Goal: Information Seeking & Learning: Learn about a topic

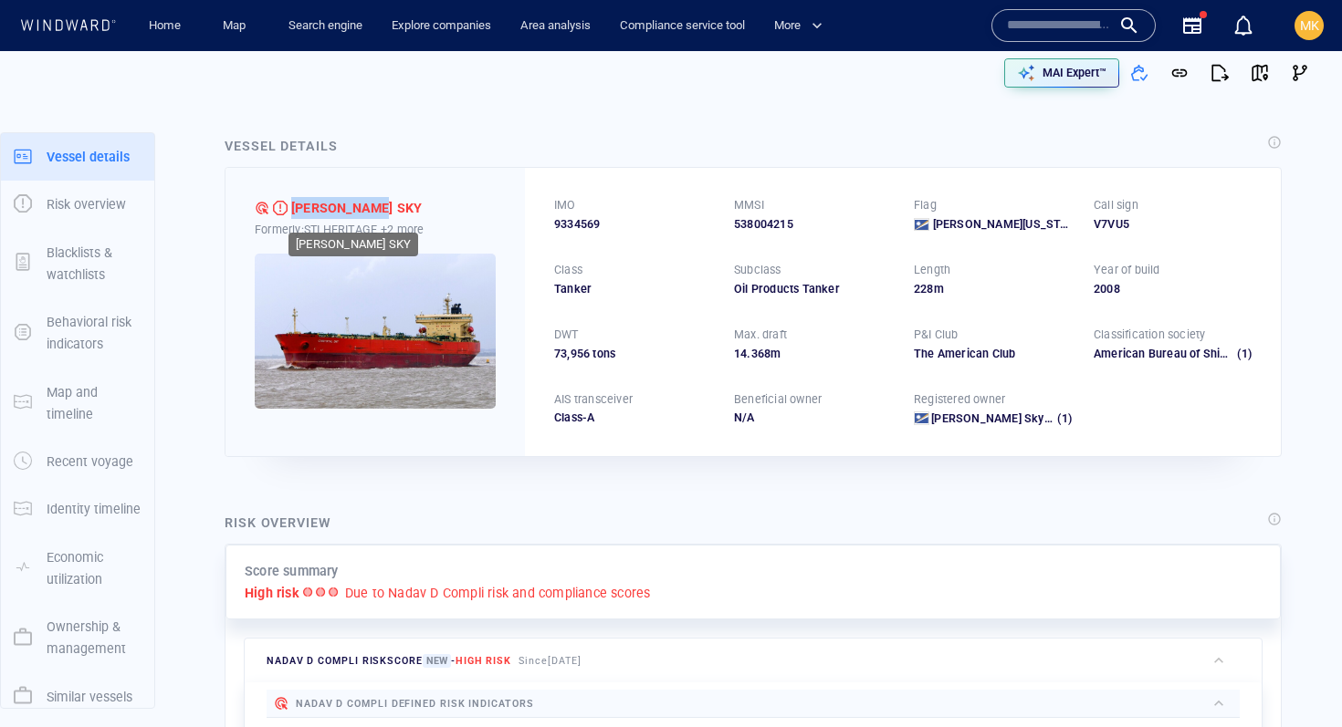
drag, startPoint x: 296, startPoint y: 203, endPoint x: 395, endPoint y: 206, distance: 99.6
click at [395, 206] on div "CHRYSTAL SKY" at bounding box center [375, 208] width 241 height 22
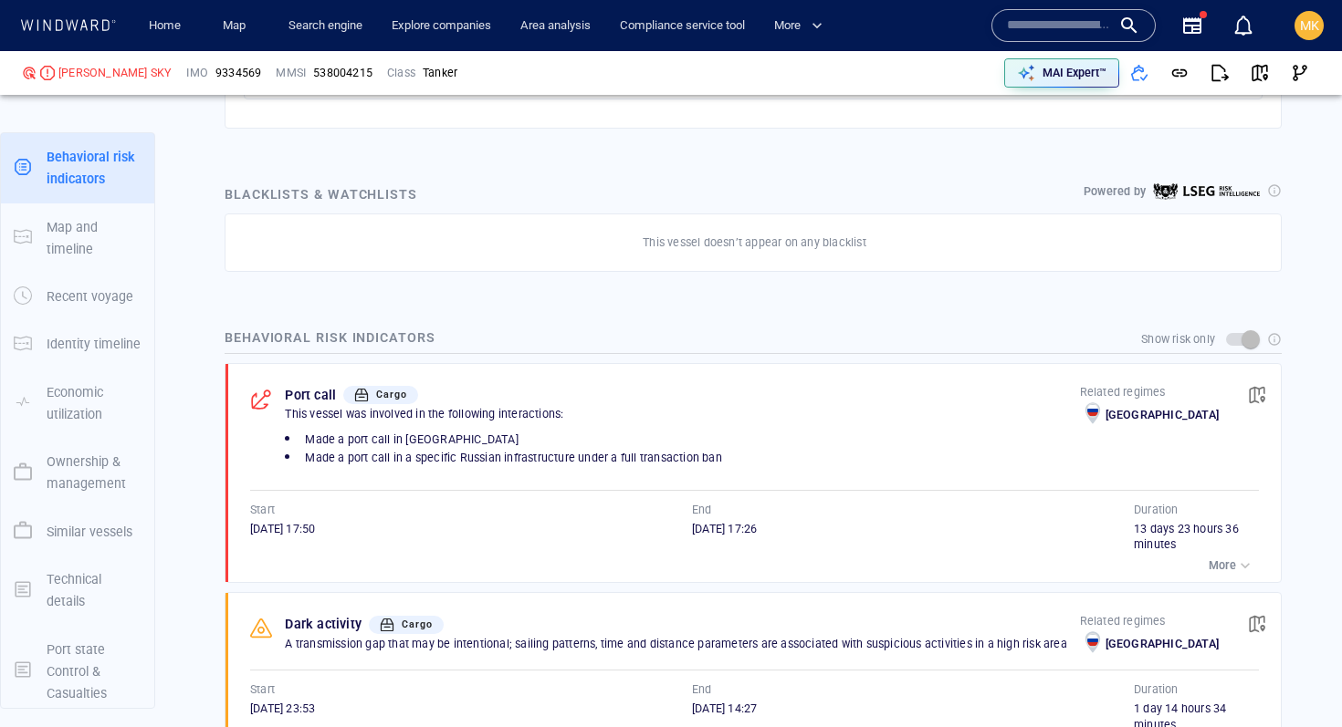
scroll to position [1179, 0]
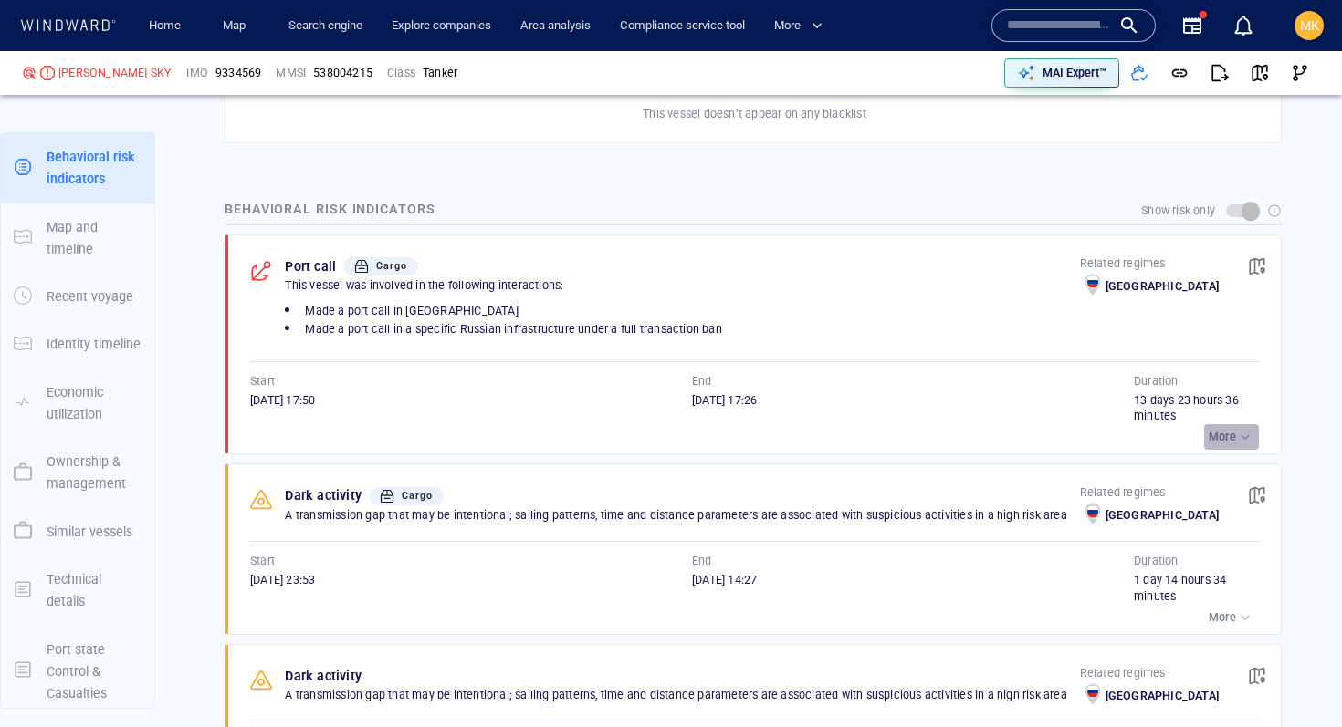
click at [1240, 436] on div "button" at bounding box center [1245, 437] width 18 height 18
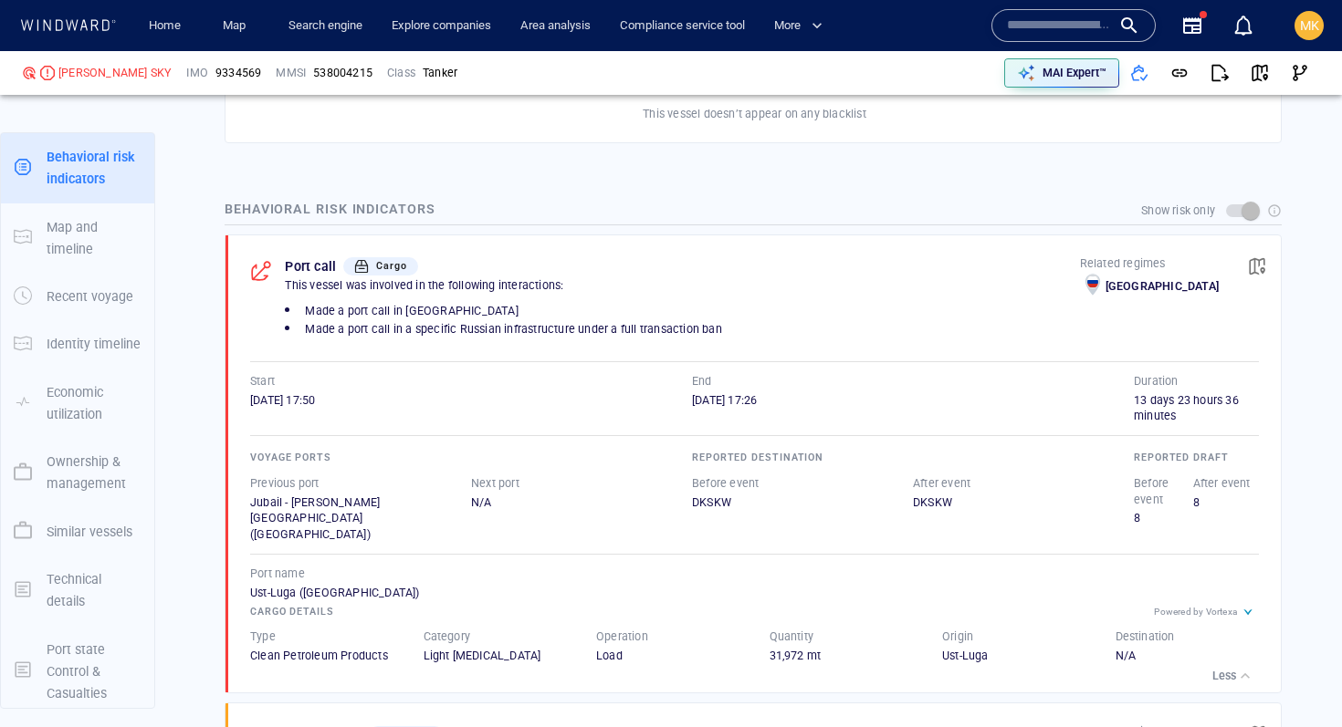
click at [1240, 436] on div "Voyage ports Previous port Jubail - King Fahd Industrial Port (Saudi Arabia) Ne…" at bounding box center [754, 560] width 1009 height 272
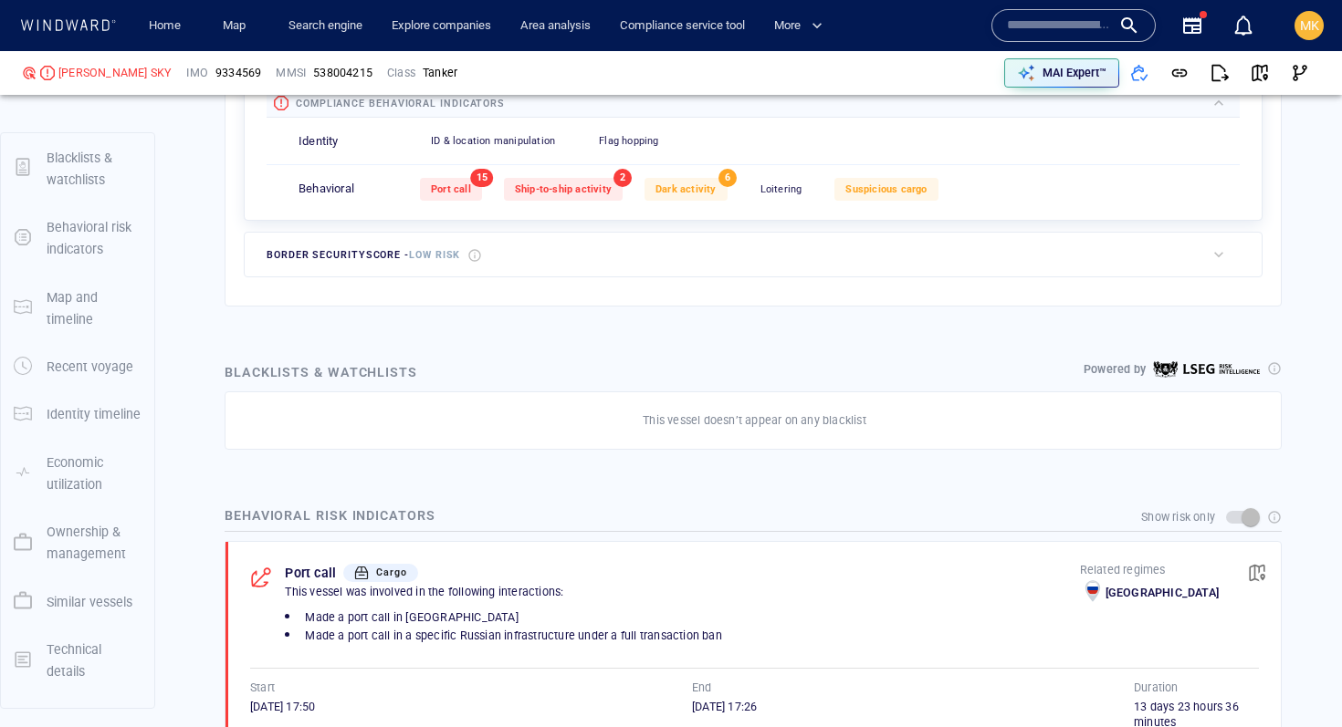
scroll to position [867, 0]
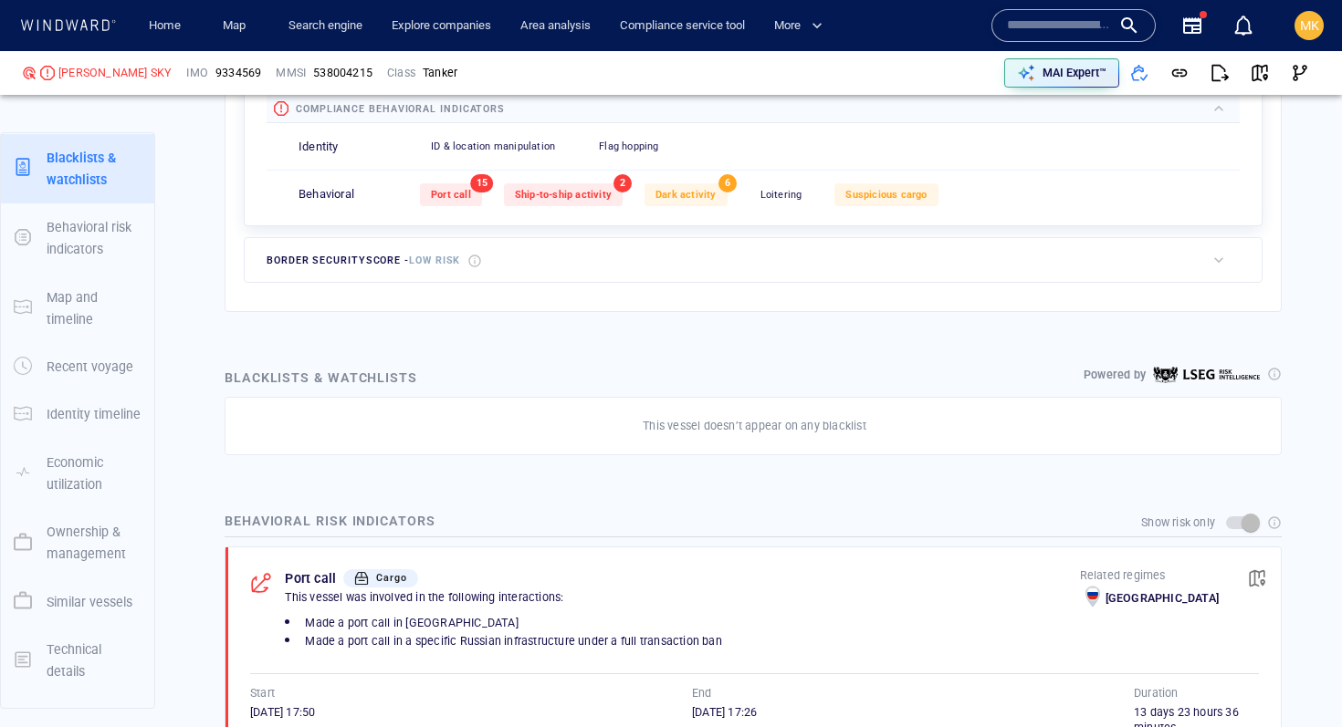
click at [870, 199] on span "Suspicious cargo" at bounding box center [885, 195] width 81 height 12
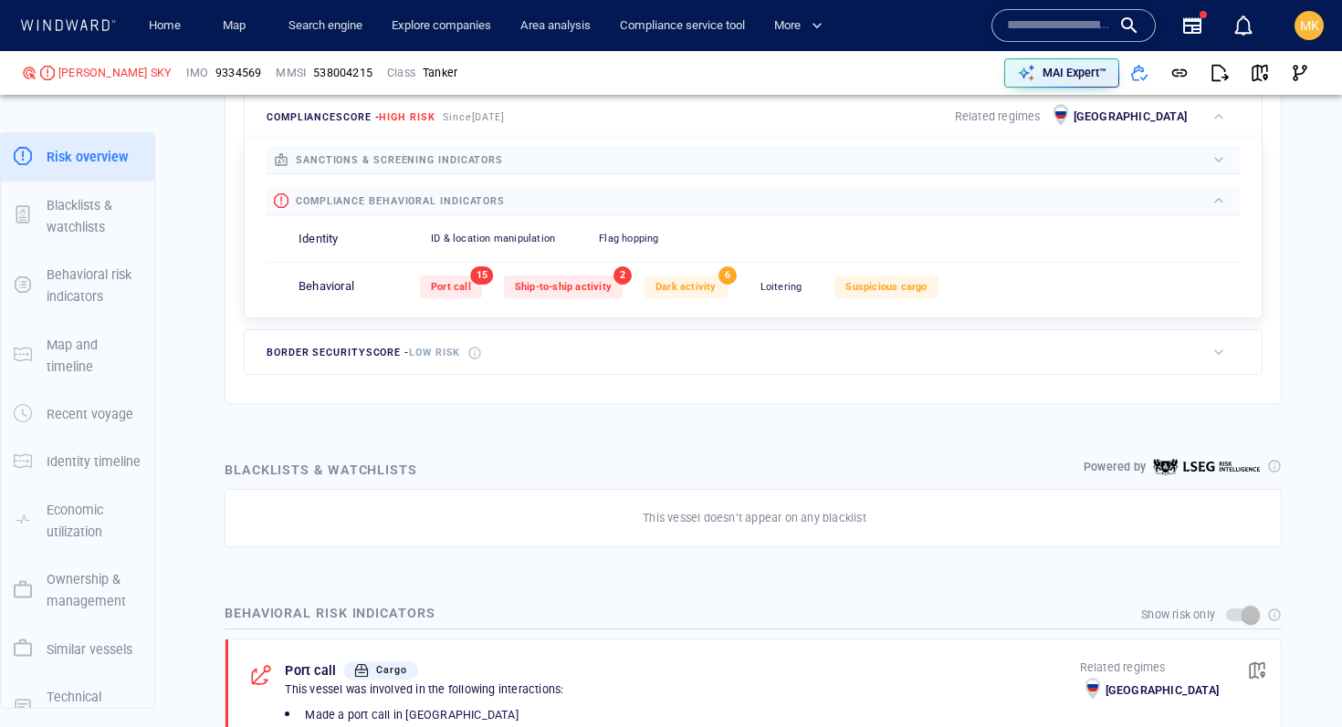
scroll to position [774, 0]
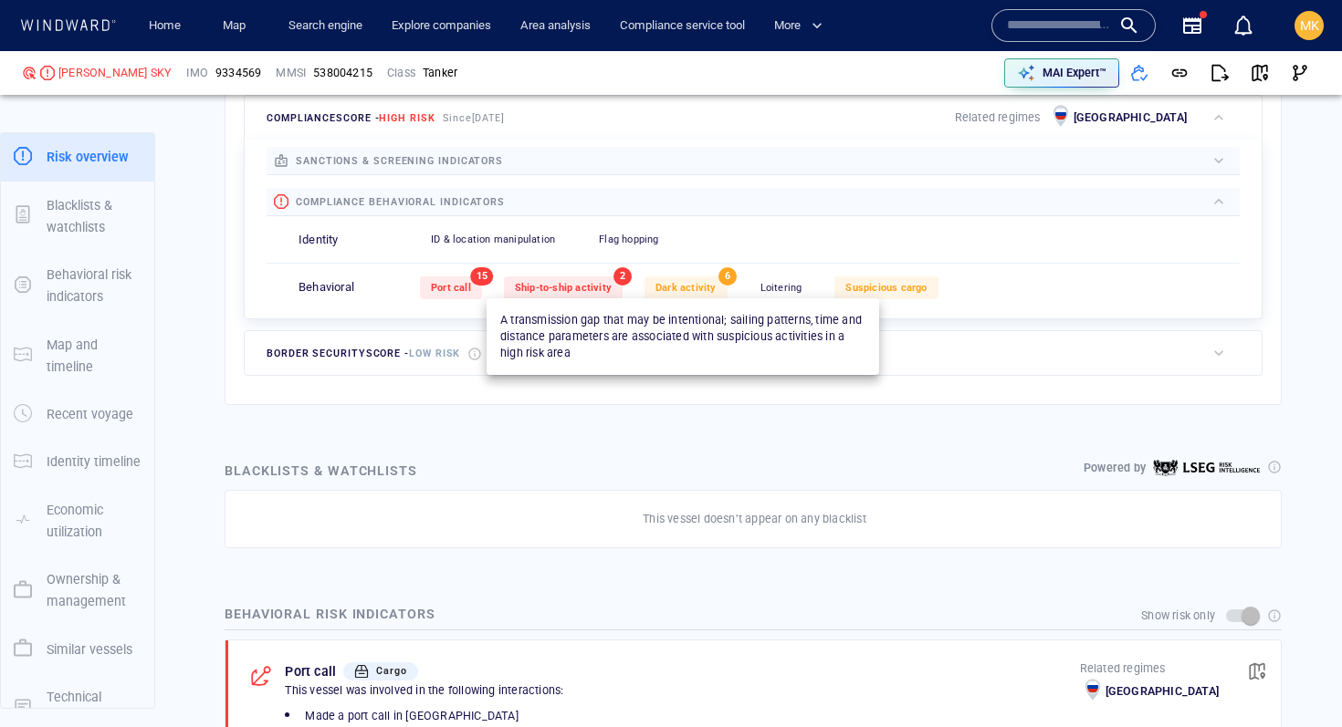
click at [680, 282] on span "Dark activity" at bounding box center [685, 288] width 61 height 12
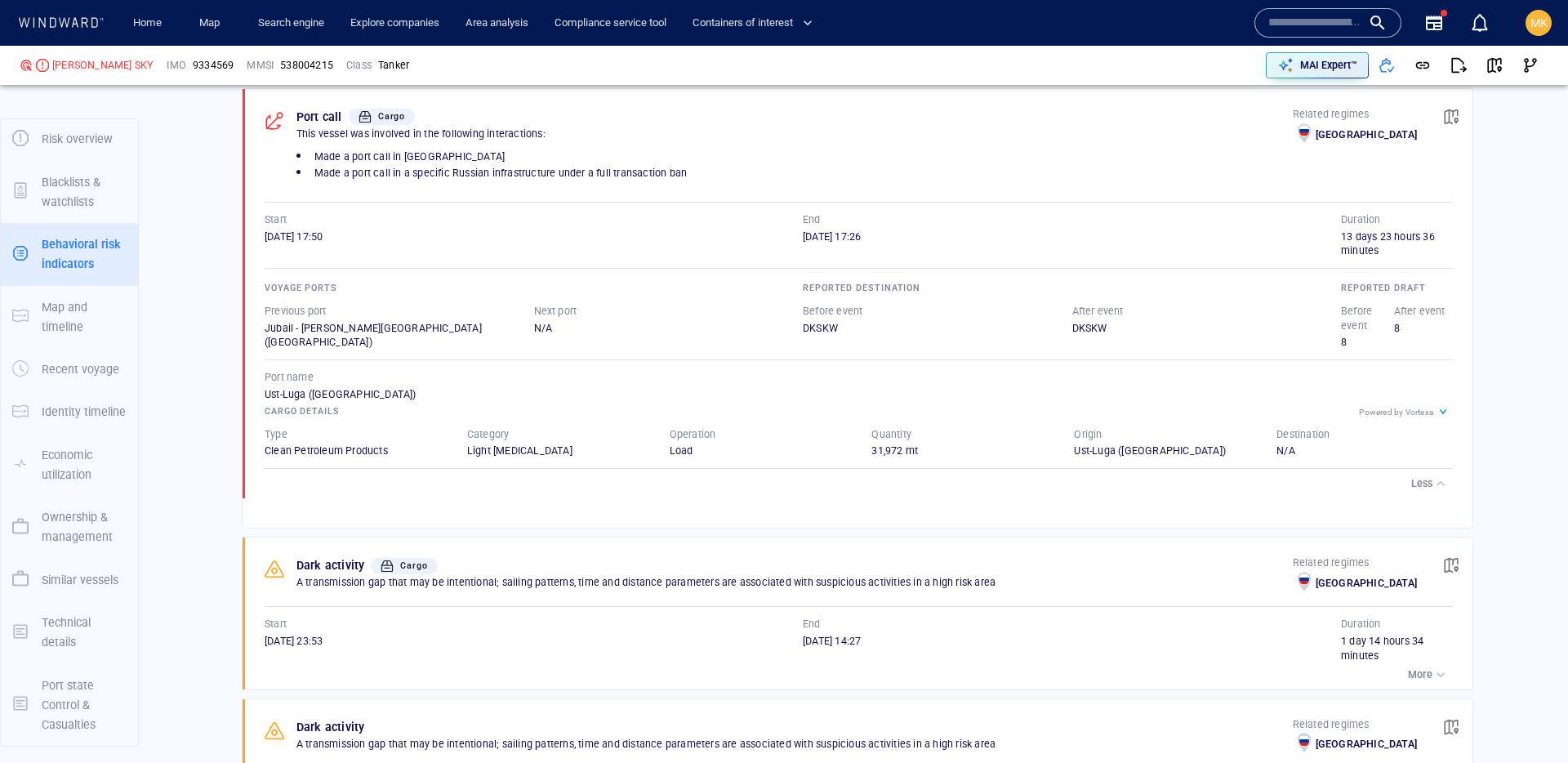
scroll to position [1203, 0]
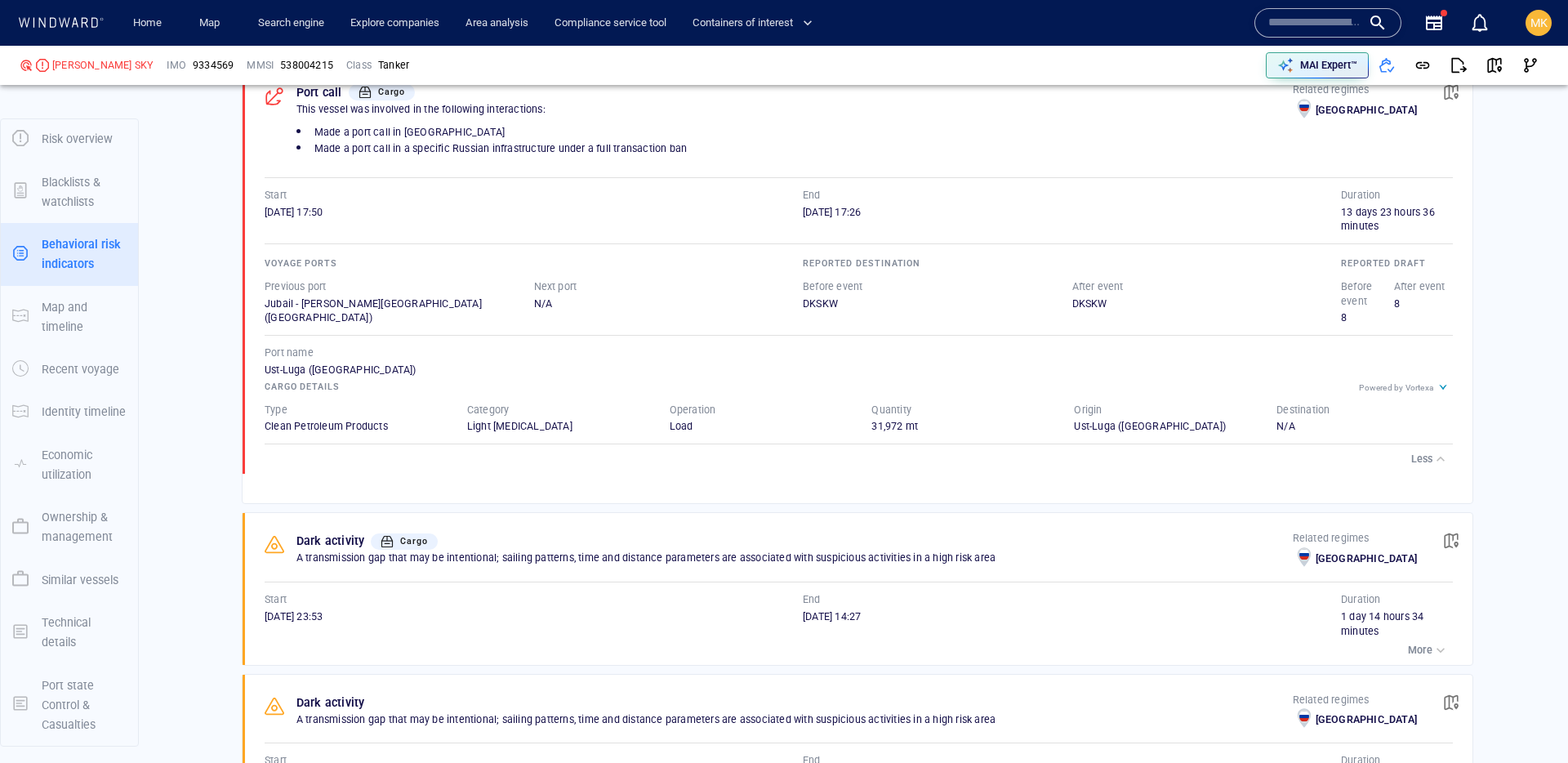
drag, startPoint x: 262, startPoint y: 211, endPoint x: 321, endPoint y: 214, distance: 59.1
click at [321, 214] on div "Port call Cargo This vessel was involved in the following interactions: Made a …" at bounding box center [863, 270] width 1220 height 410
copy span "28/07/2025"
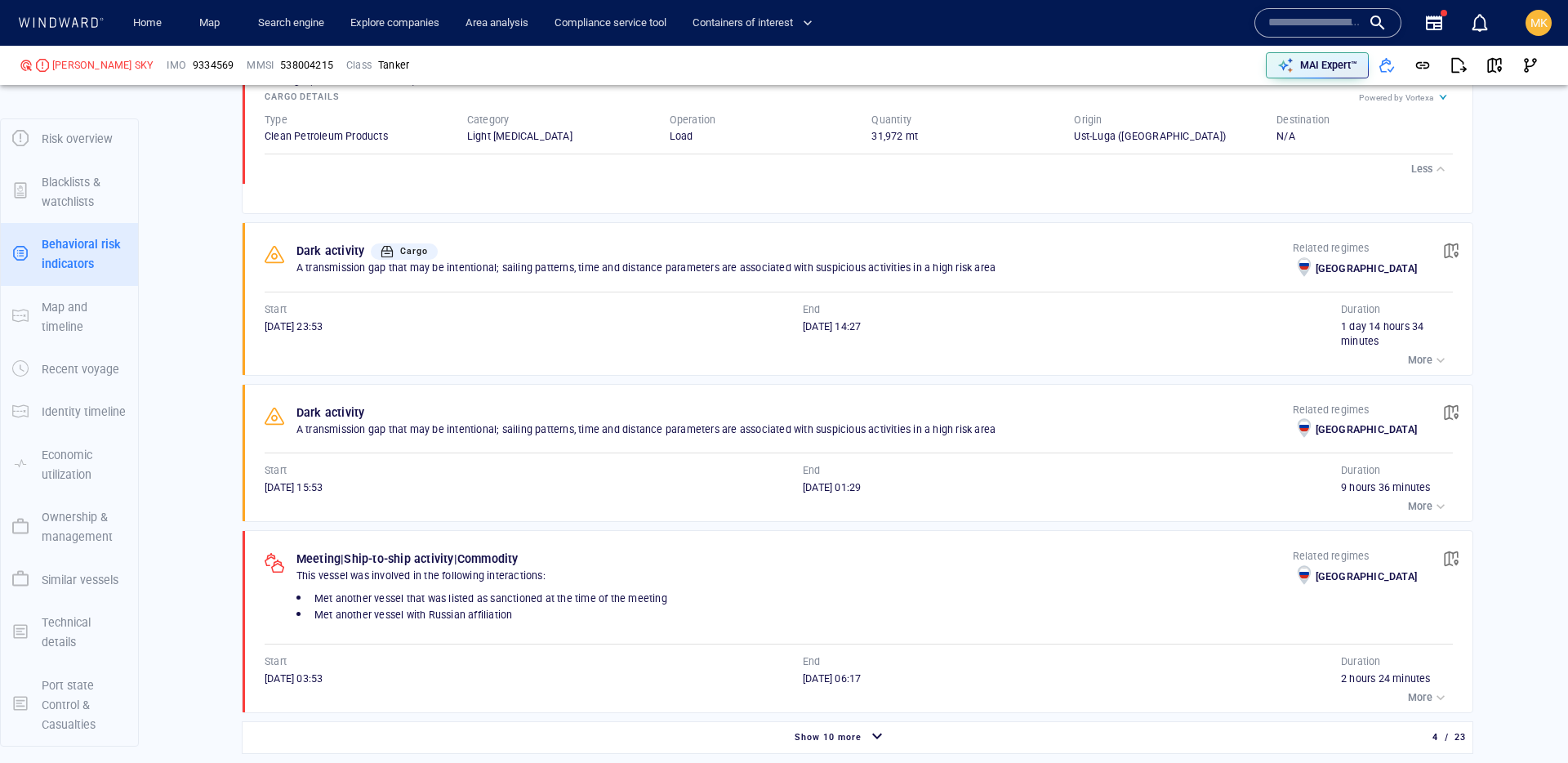
scroll to position [1539, 0]
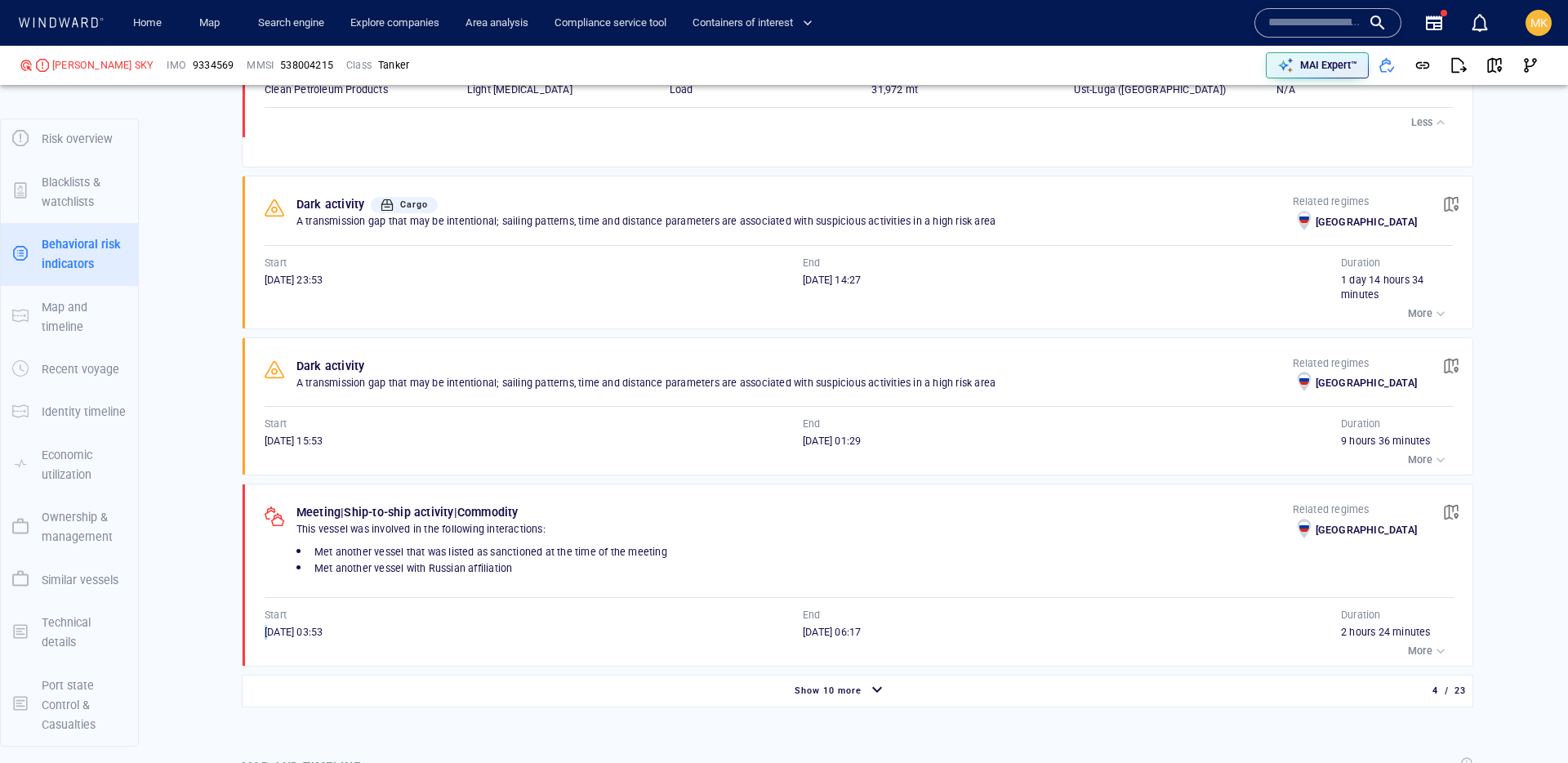
drag, startPoint x: 256, startPoint y: 649, endPoint x: 273, endPoint y: 649, distance: 17.0
click at [273, 649] on div "Meeting | Ship-to-ship activity | Commodity This vessel was involved in the fol…" at bounding box center [863, 575] width 1220 height 182
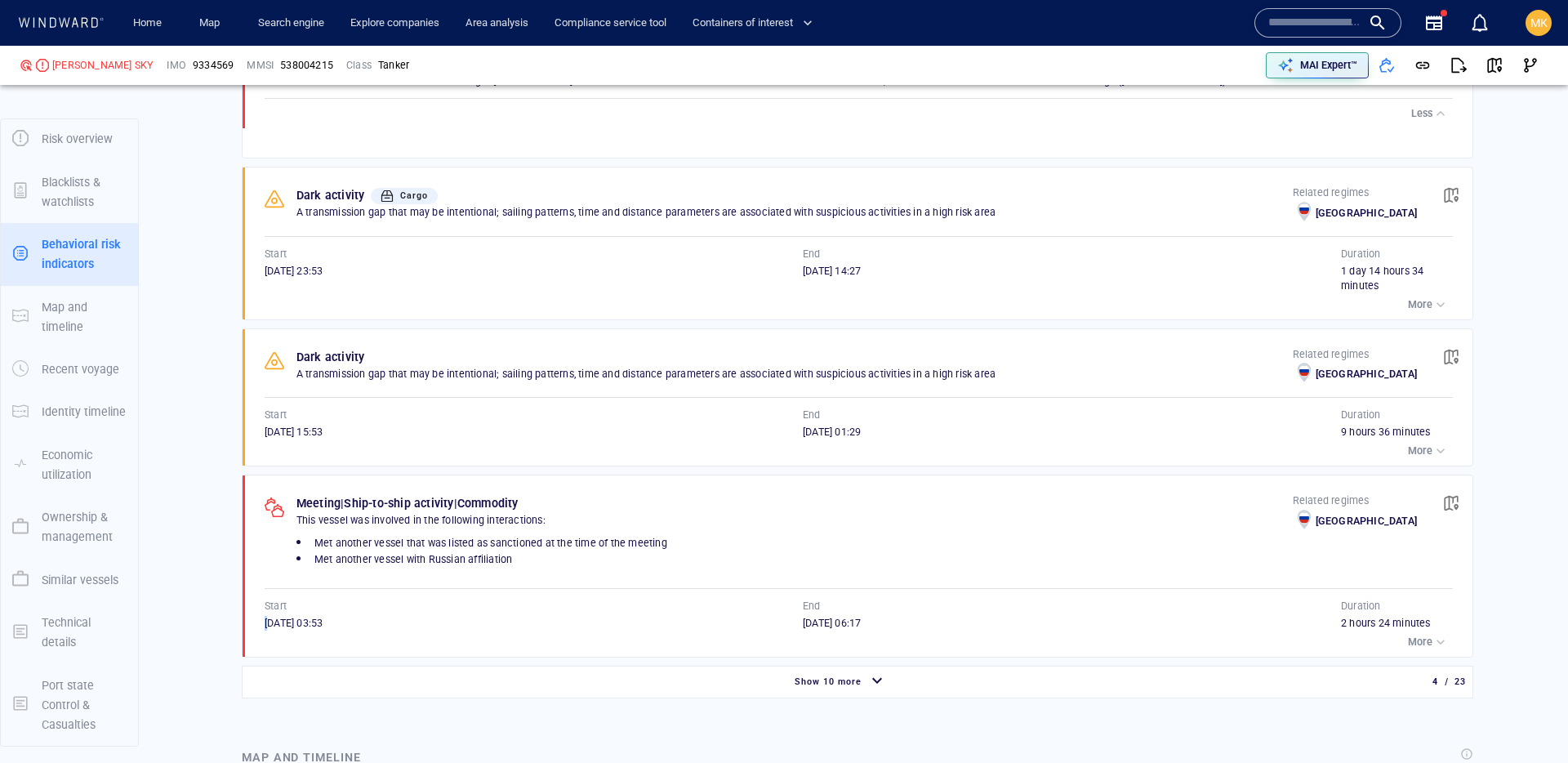
scroll to position [1566, 0]
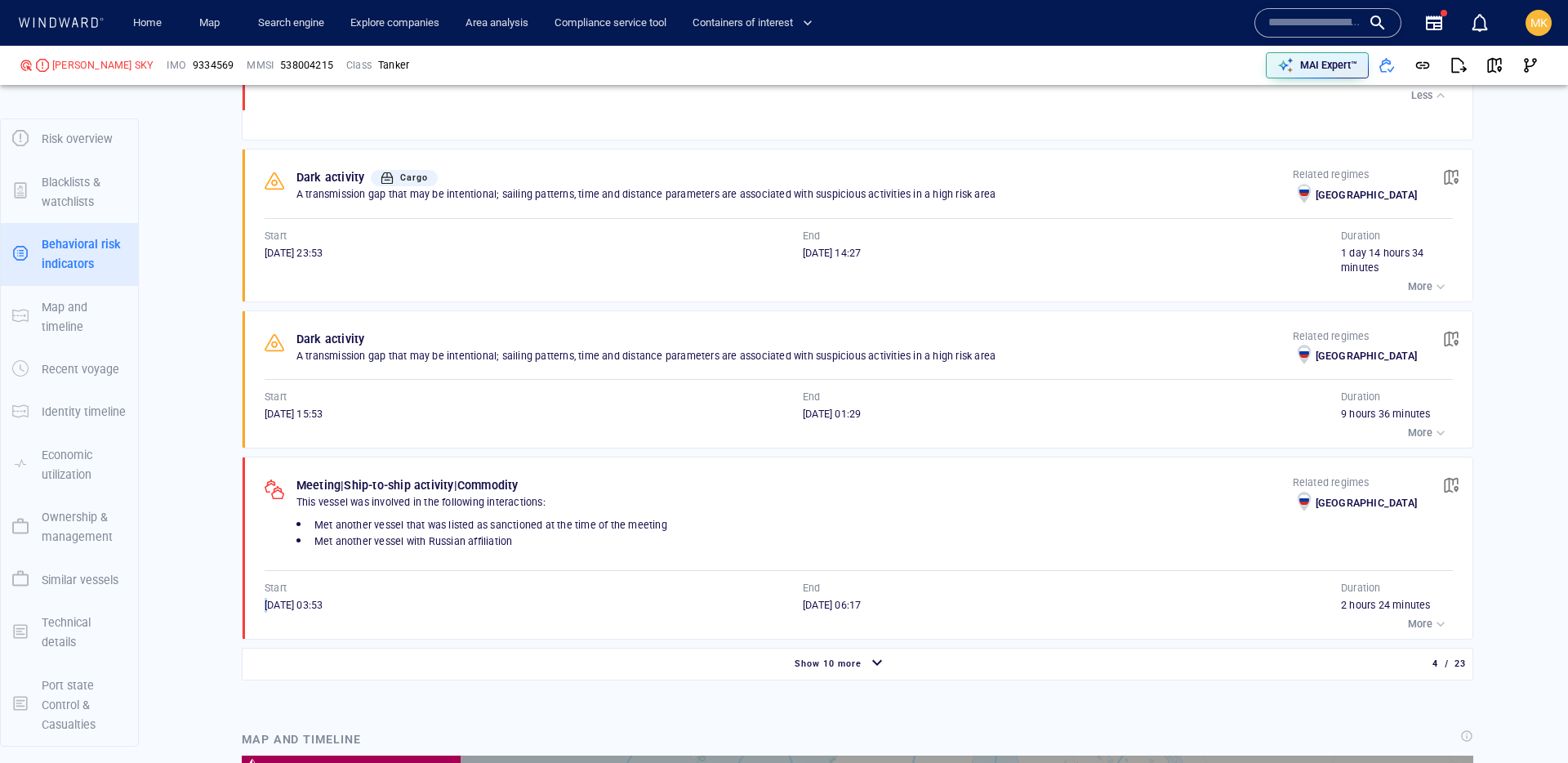
click at [678, 651] on div "Show 10 more" at bounding box center [841, 664] width 1190 height 29
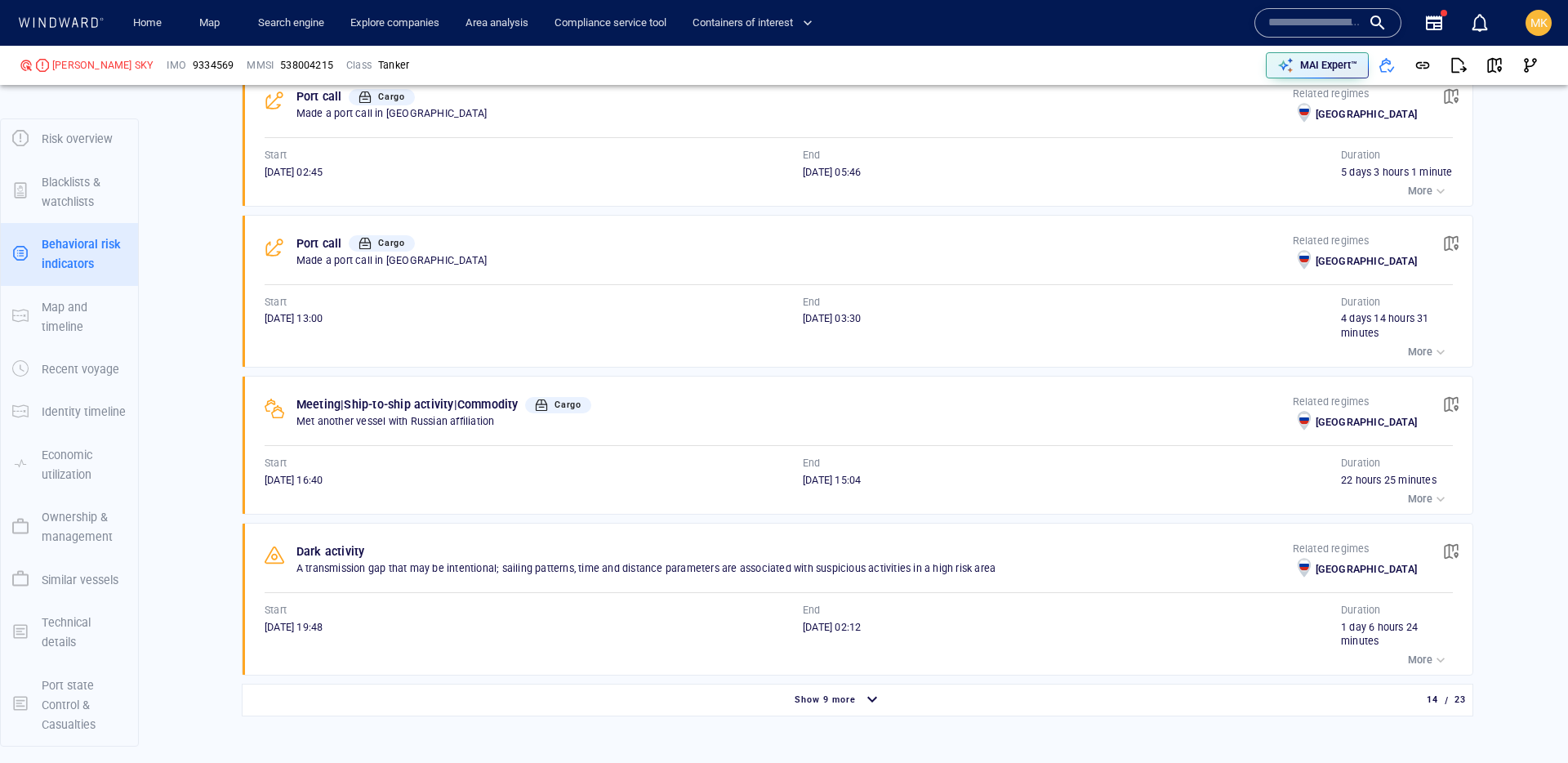
scroll to position [3154, 0]
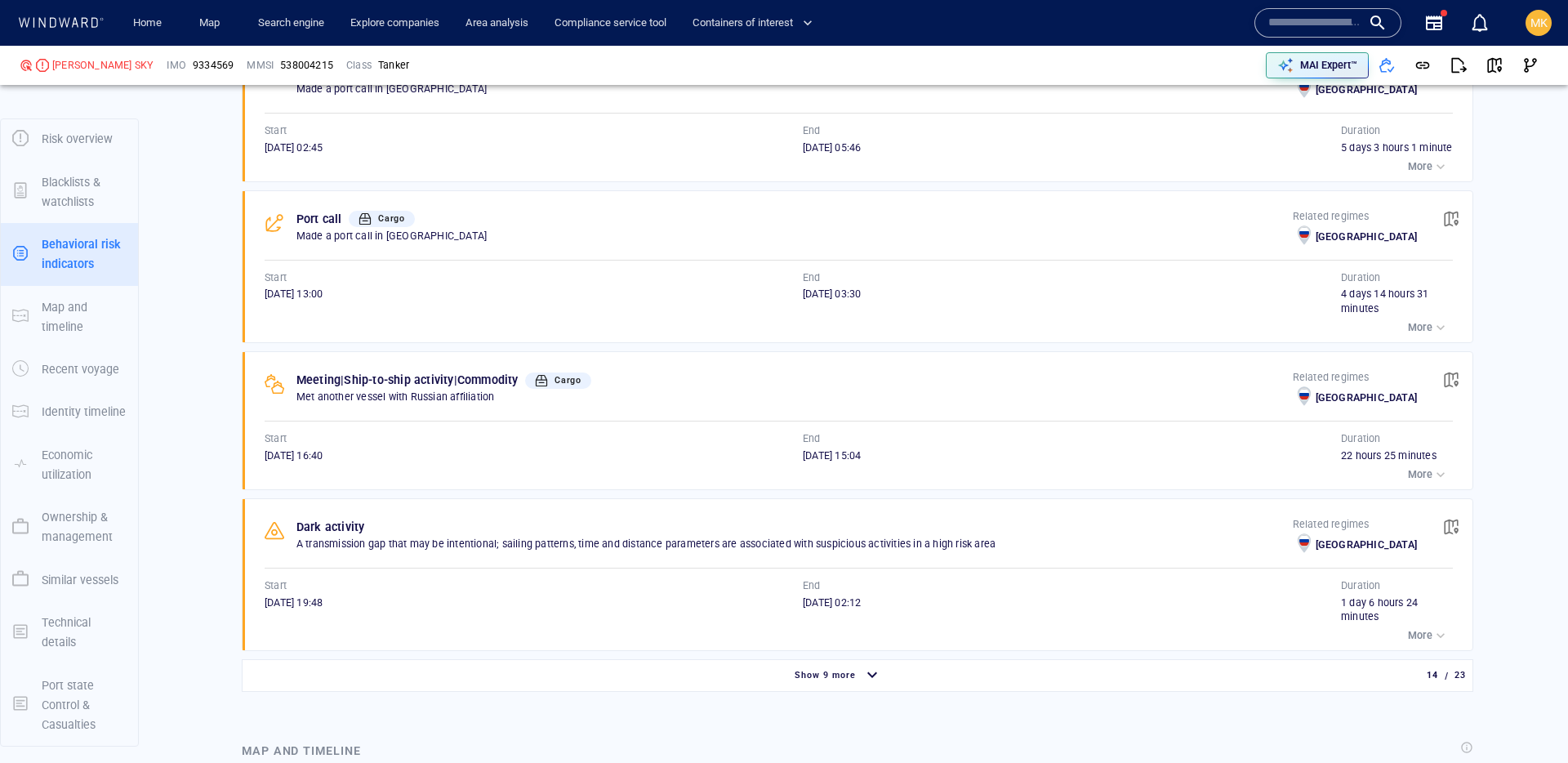
click at [746, 651] on div "Show 9 more" at bounding box center [838, 676] width 1184 height 29
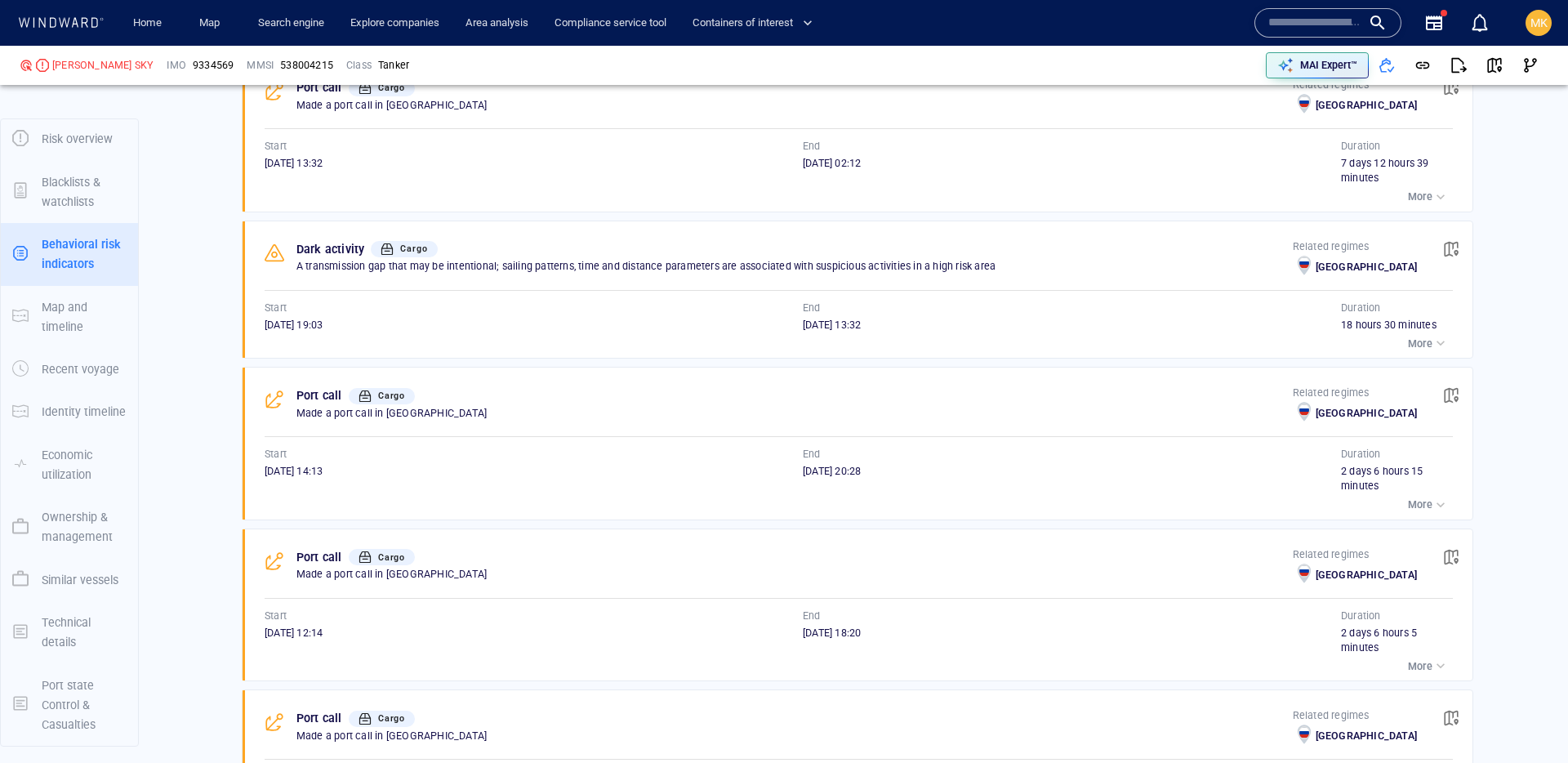
scroll to position [3727, 0]
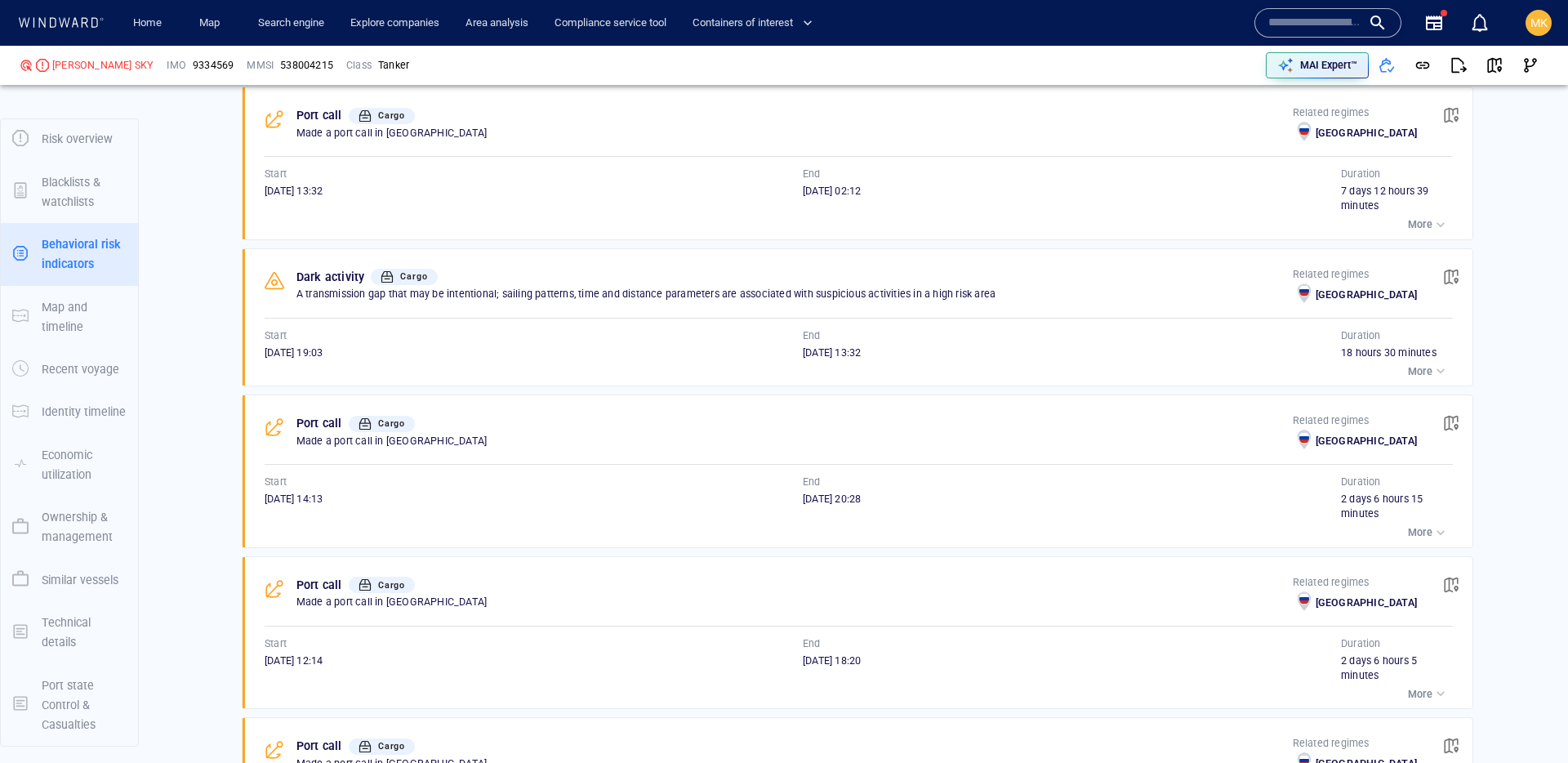
drag, startPoint x: 258, startPoint y: 220, endPoint x: 321, endPoint y: 225, distance: 63.2
click at [321, 225] on div "Port call Cargo Made a port call in Russia Related regimes Russia Start 21/07/2…" at bounding box center [863, 164] width 1220 height 152
copy span "21/07/2024"
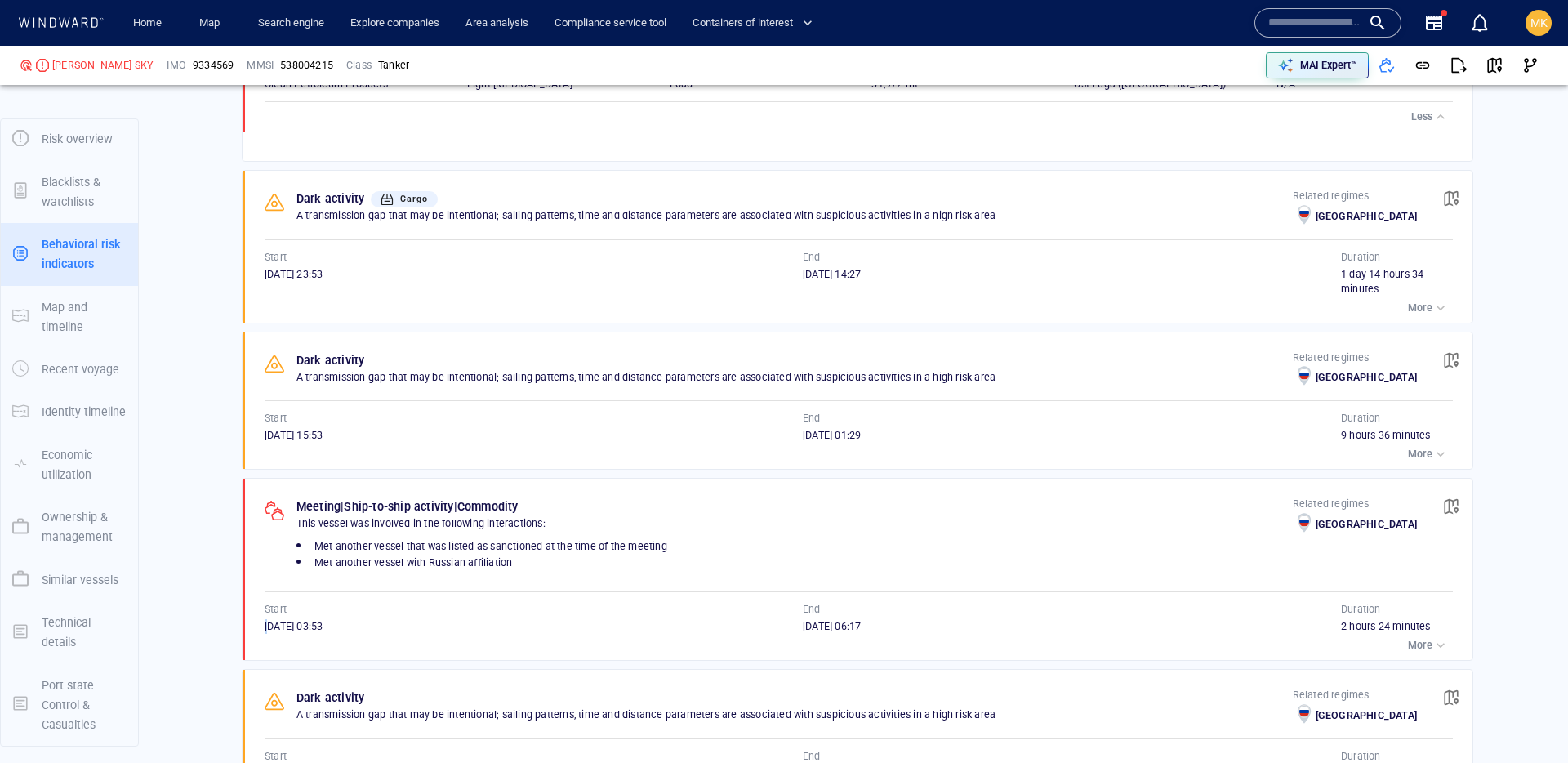
scroll to position [1243, 0]
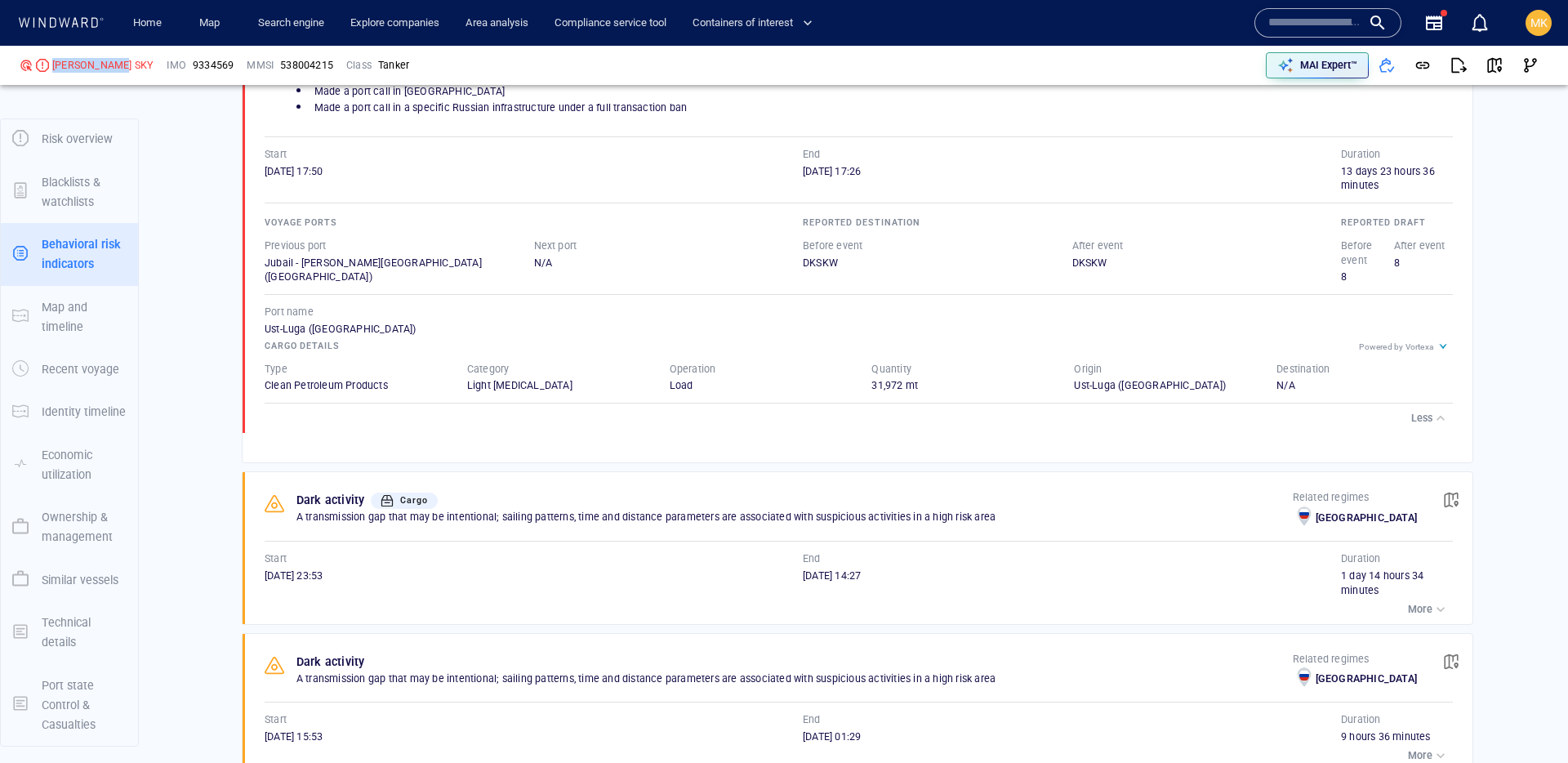
drag, startPoint x: 126, startPoint y: 64, endPoint x: 43, endPoint y: 70, distance: 83.2
click at [43, 70] on div "CHRYSTAL SKY" at bounding box center [87, 65] width 147 height 28
copy div "CHRYSTAL SKY"
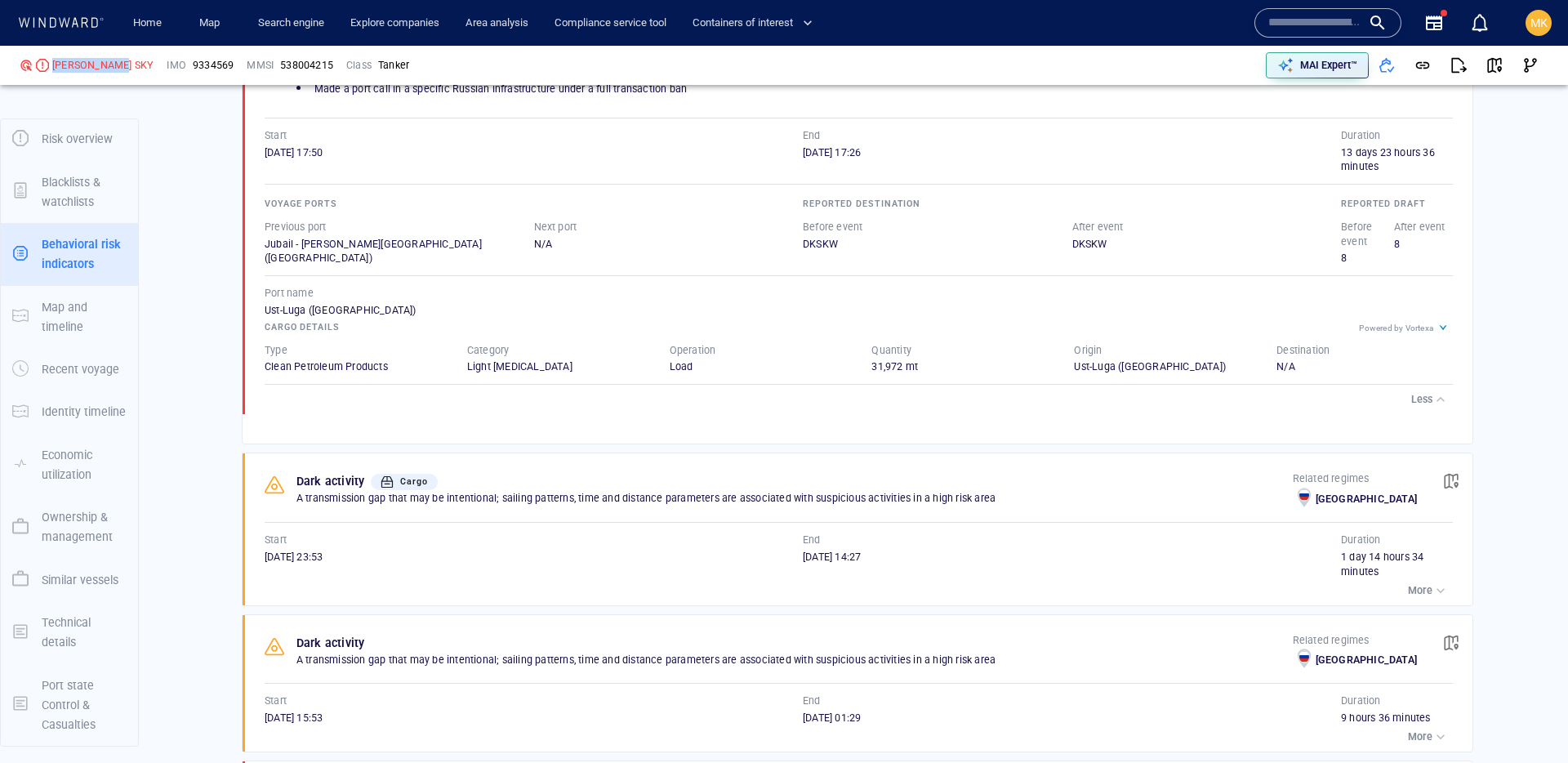
scroll to position [1264, 0]
drag, startPoint x: 214, startPoint y: 604, endPoint x: 267, endPoint y: 592, distance: 54.3
drag, startPoint x: 265, startPoint y: 574, endPoint x: 345, endPoint y: 576, distance: 80.0
click at [323, 562] on span "26/07/2025 23:53" at bounding box center [294, 555] width 58 height 13
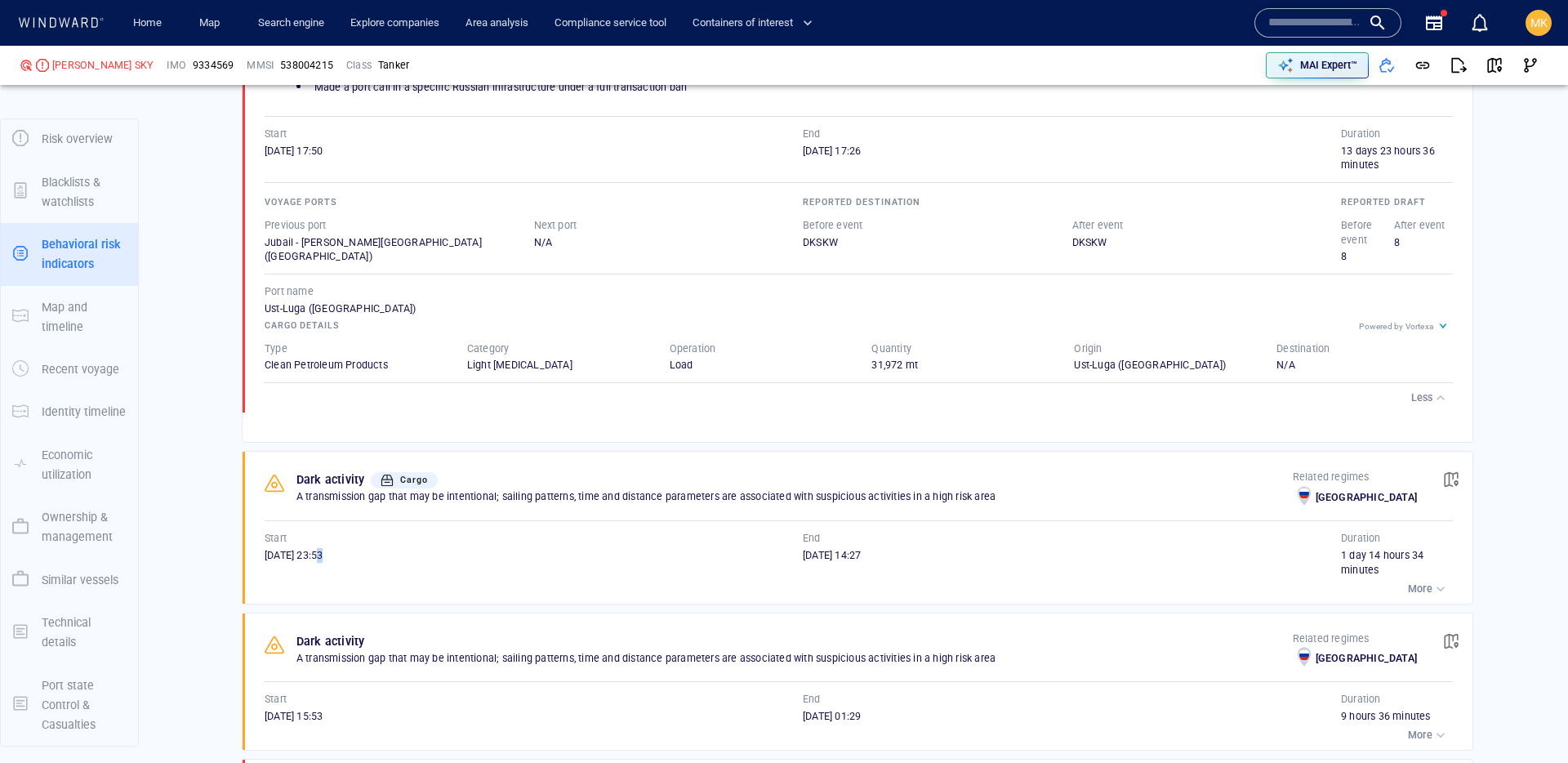
click at [323, 562] on span "26/07/2025 23:53" at bounding box center [294, 555] width 58 height 13
drag, startPoint x: 321, startPoint y: 572, endPoint x: 261, endPoint y: 572, distance: 60.0
click at [261, 572] on div "Dark activity Cargo A transmission gap that may be intentional; sailing pattern…" at bounding box center [863, 528] width 1220 height 152
copy span "26/07/2025"
click at [1200, 596] on div "button" at bounding box center [1441, 589] width 16 height 16
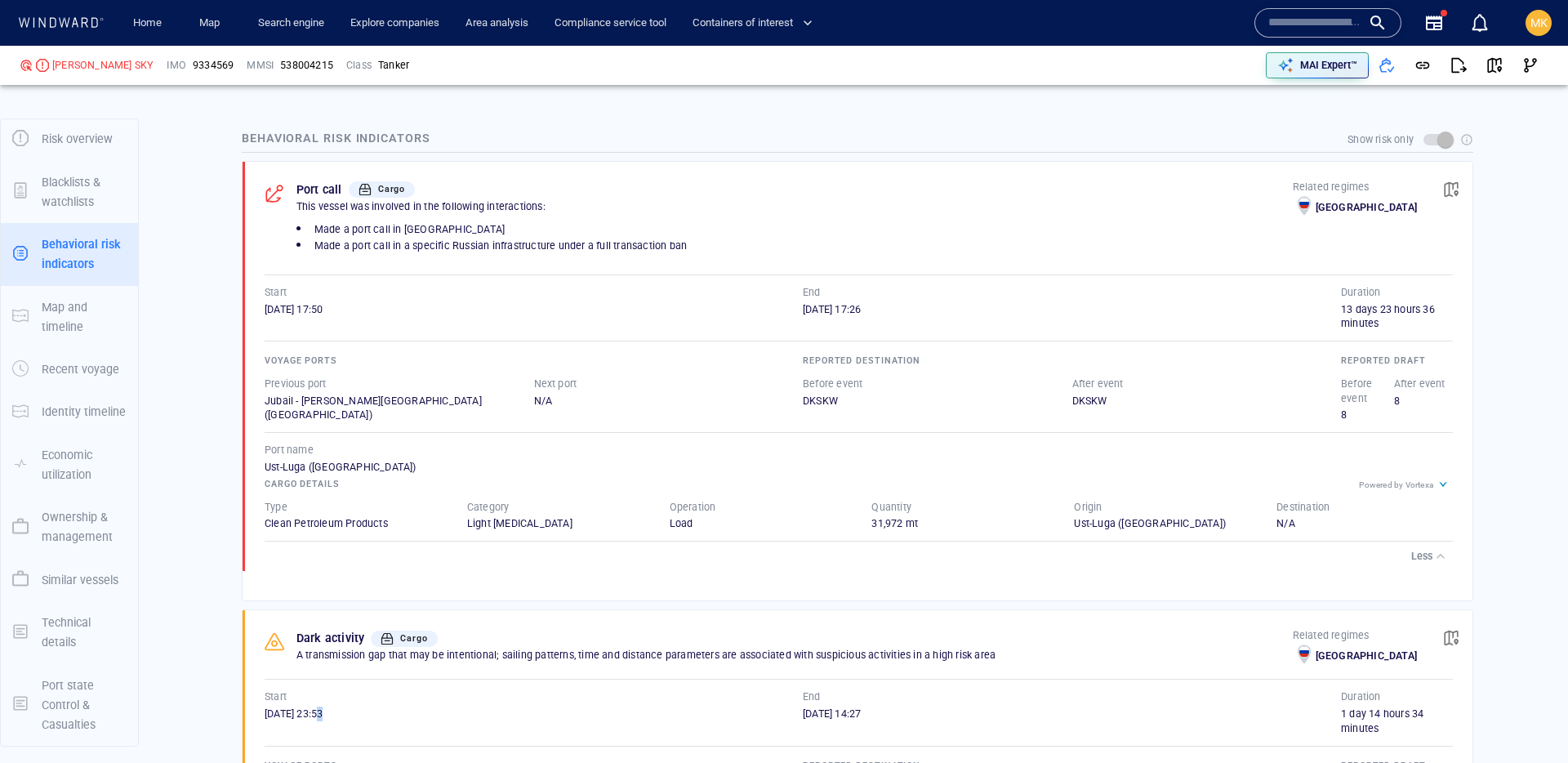
scroll to position [1101, 0]
click at [314, 157] on hr at bounding box center [857, 157] width 1231 height 1
drag, startPoint x: 259, startPoint y: 313, endPoint x: 320, endPoint y: 321, distance: 61.5
click at [320, 321] on div "Port call Cargo This vessel was involved in the following interactions: Made a …" at bounding box center [863, 372] width 1220 height 410
copy span "28/07/2025"
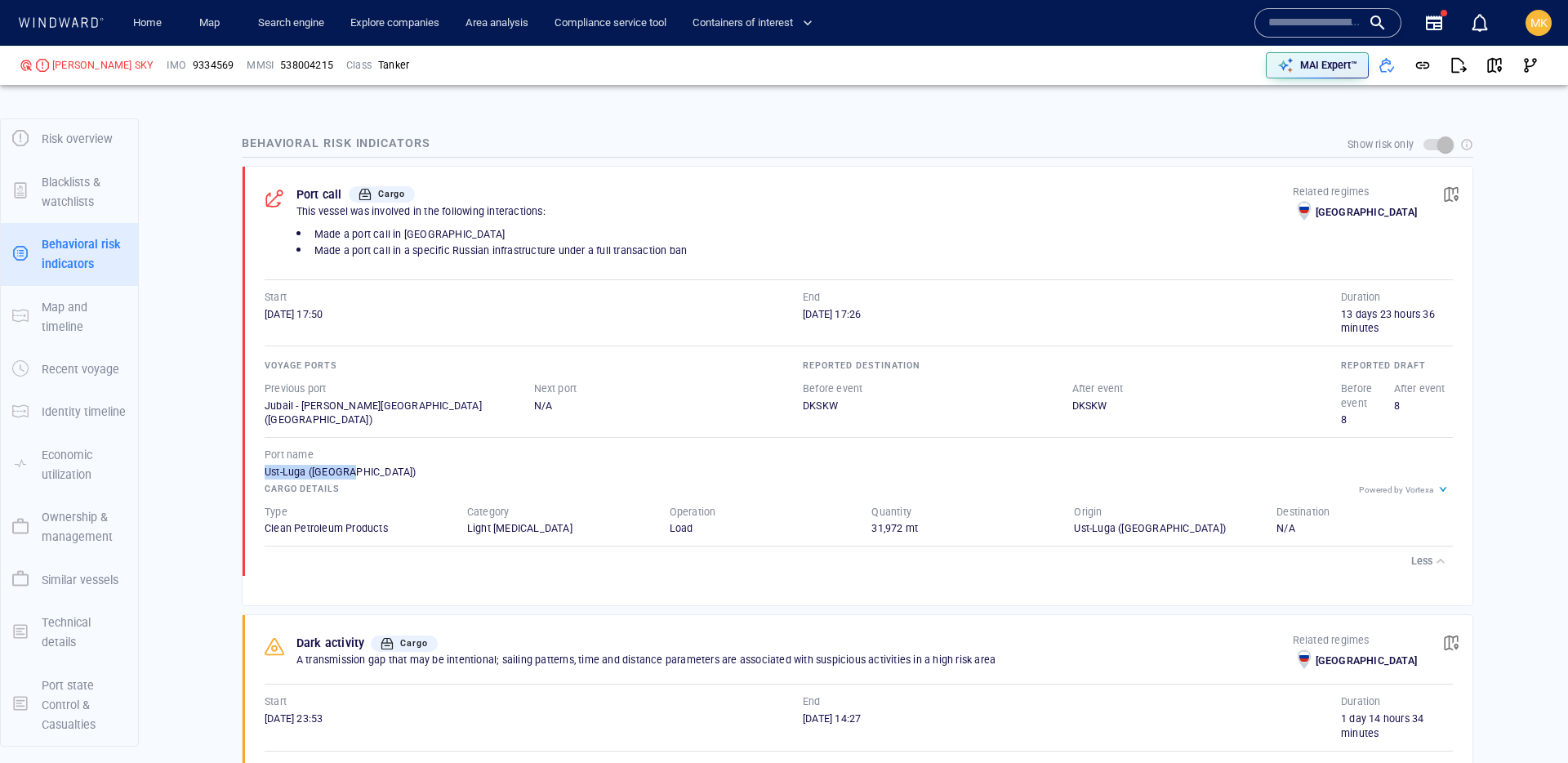
drag, startPoint x: 262, startPoint y: 475, endPoint x: 375, endPoint y: 472, distance: 113.0
click at [375, 472] on div "Port call Cargo This vessel was involved in the following interactions: Made a …" at bounding box center [863, 372] width 1220 height 410
click at [292, 472] on div "Ust-Luga (Russia)" at bounding box center [859, 472] width 1189 height 14
drag, startPoint x: 305, startPoint y: 473, endPoint x: 260, endPoint y: 472, distance: 45.0
click at [260, 472] on div "Port call Cargo This vessel was involved in the following interactions: Made a …" at bounding box center [863, 372] width 1220 height 410
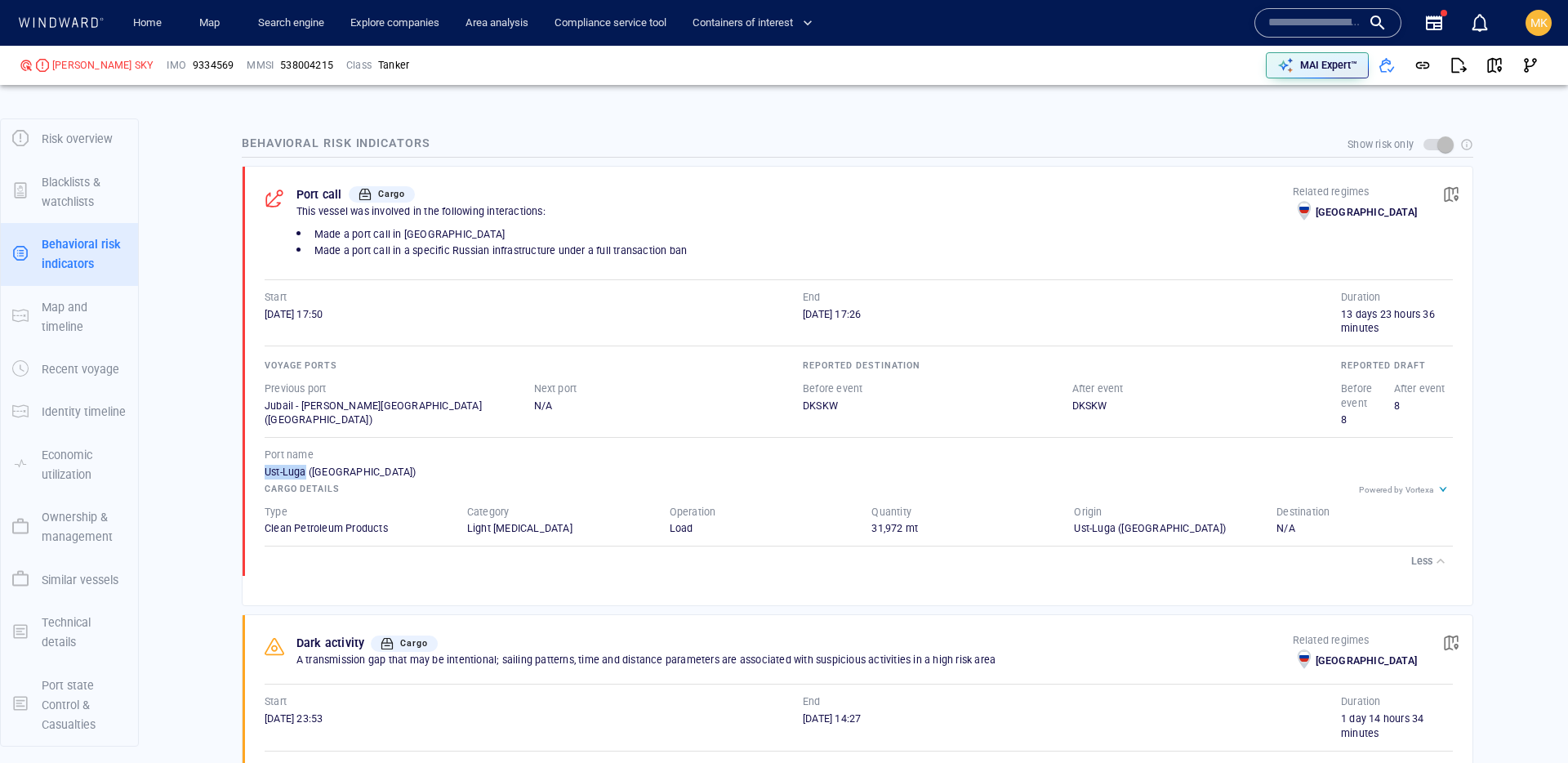
copy div "Ust-Luga"
drag, startPoint x: 264, startPoint y: 313, endPoint x: 322, endPoint y: 308, distance: 58.2
click at [322, 308] on span "28/07/2025 17:50" at bounding box center [294, 314] width 58 height 13
copy span "28/07/2025"
drag, startPoint x: 803, startPoint y: 313, endPoint x: 856, endPoint y: 313, distance: 53.0
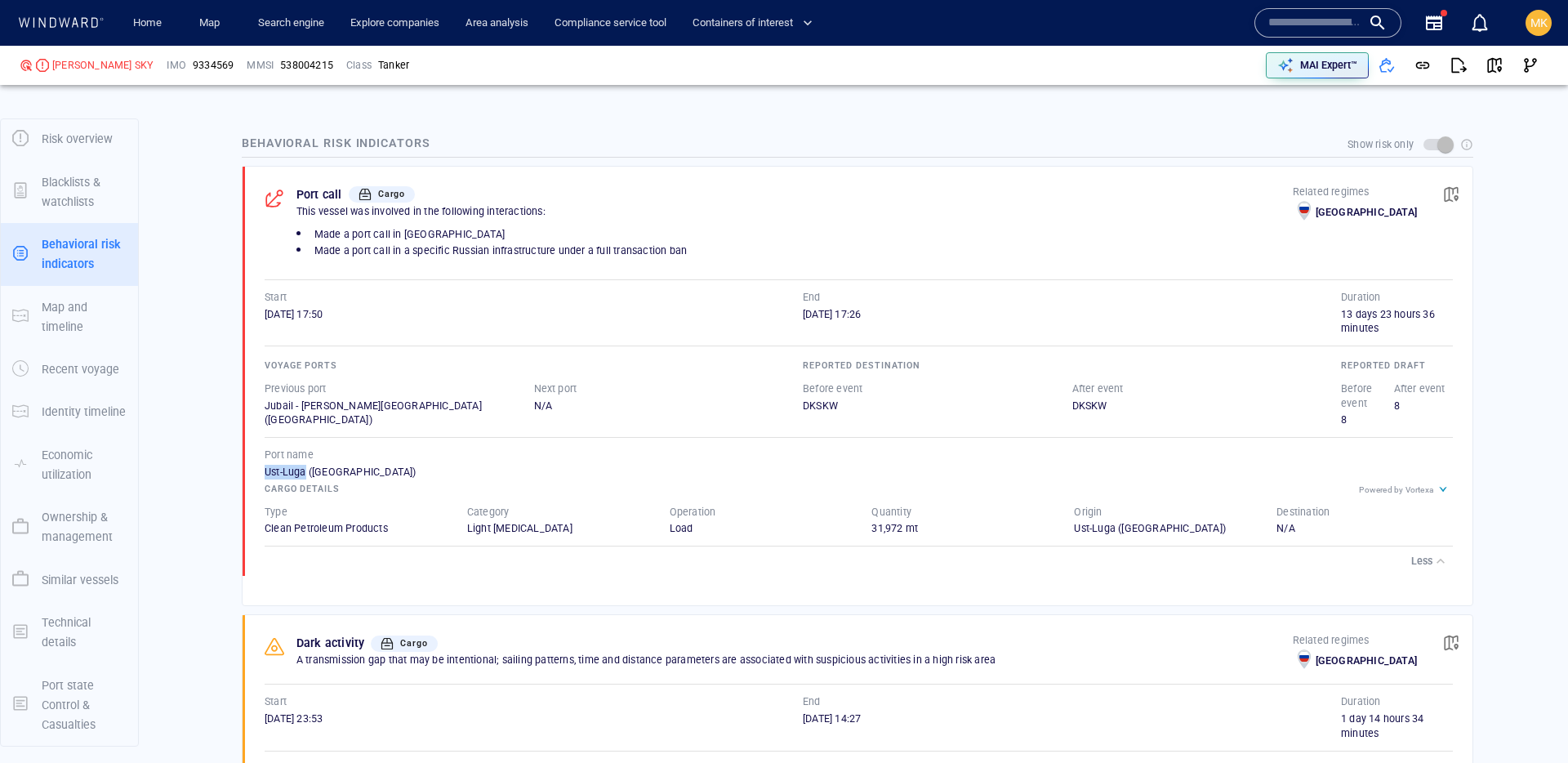
click at [856, 313] on span "11/08/2025 17:26" at bounding box center [831, 314] width 58 height 13
copy span "11/08/2025"
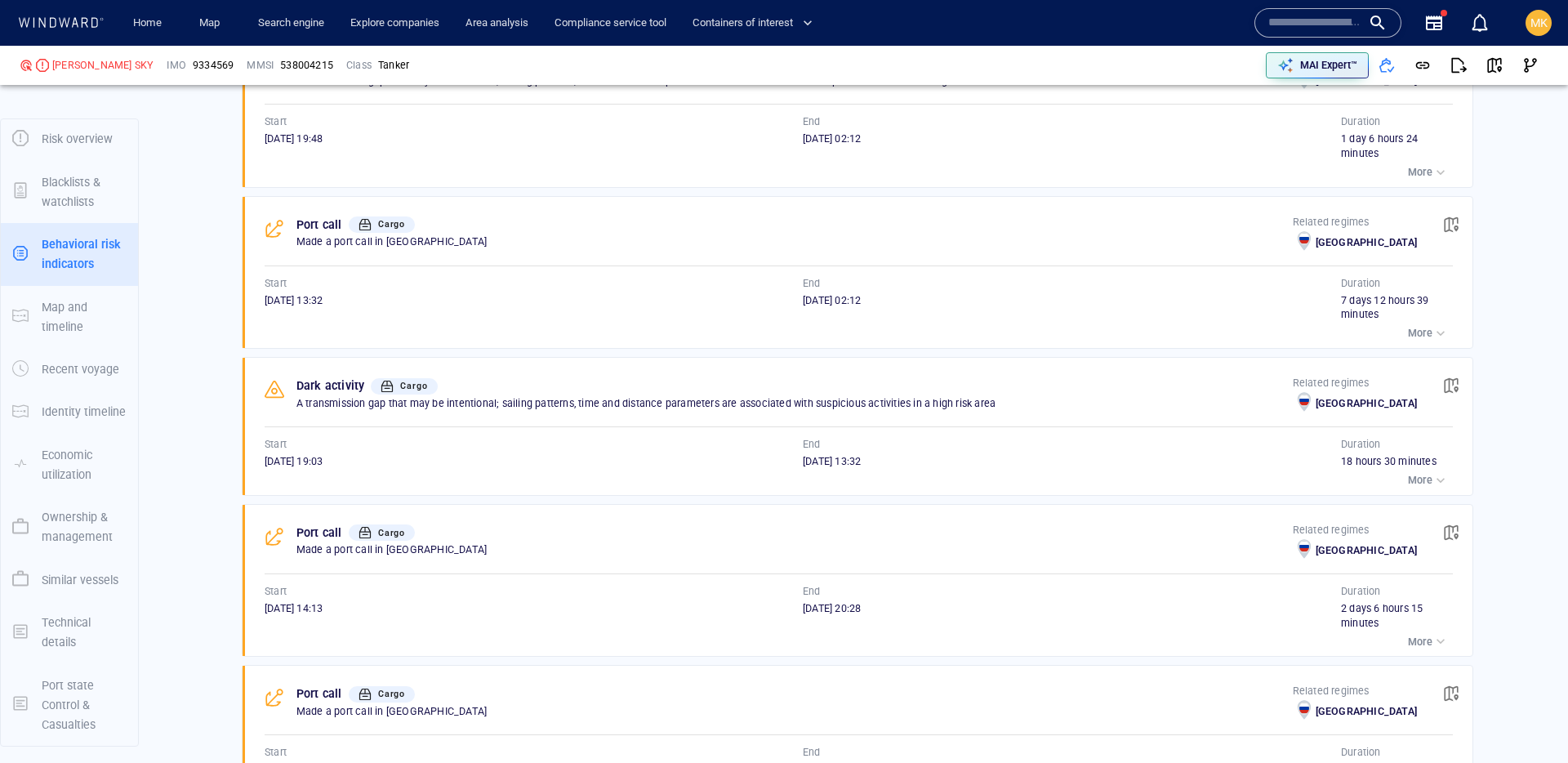
scroll to position [3922, 0]
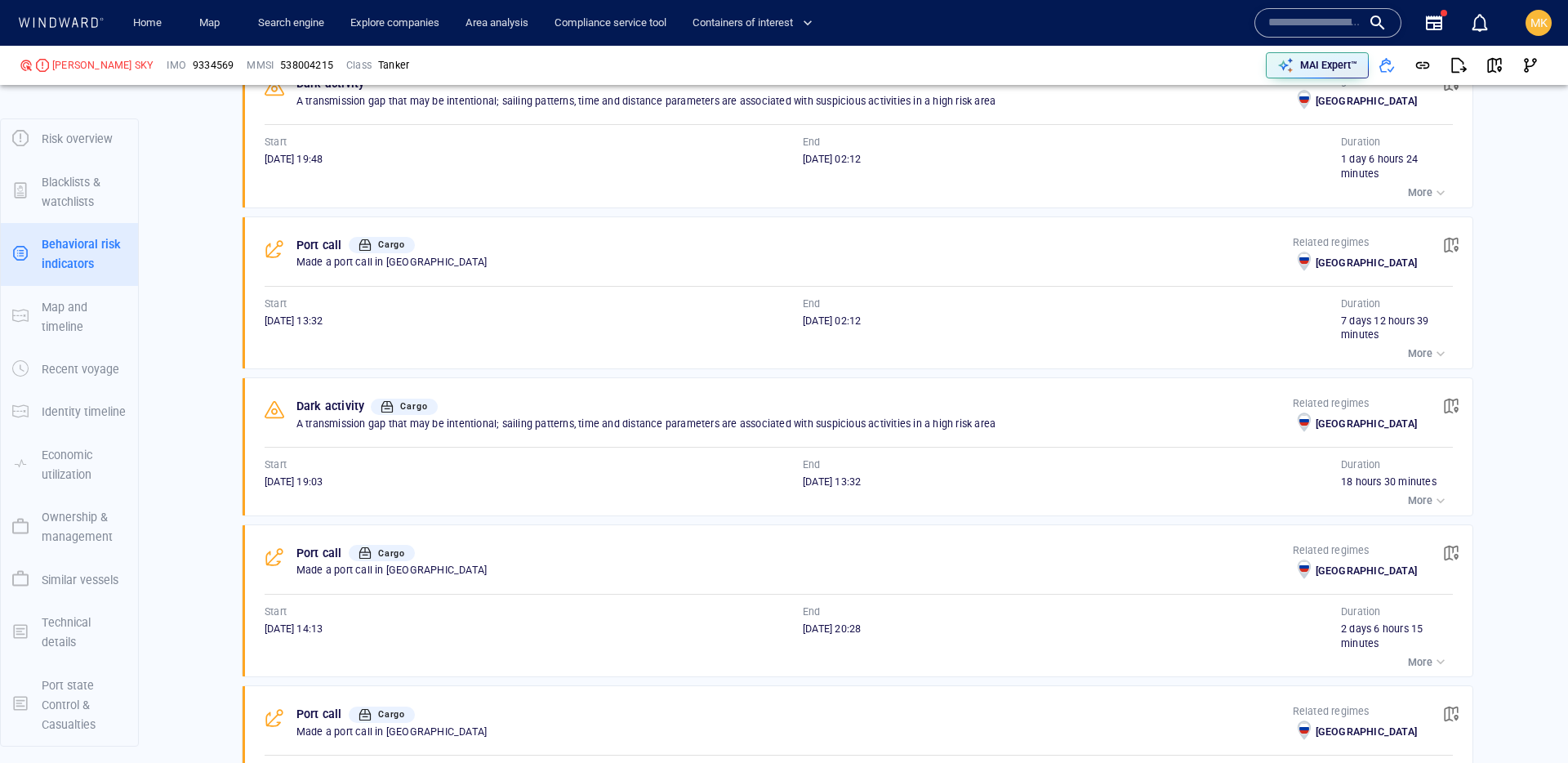
drag, startPoint x: 260, startPoint y: 496, endPoint x: 319, endPoint y: 498, distance: 59.0
click at [319, 498] on div "Dark activity Cargo A transmission gap that may be intentional; sailing pattern…" at bounding box center [863, 447] width 1220 height 137
copy span "20/07/2024"
drag, startPoint x: 1455, startPoint y: 347, endPoint x: 1437, endPoint y: 364, distance: 24.8
click at [1200, 348] on div "Port call Cargo Made a port call in Russia Related regimes Russia Start 21/07/2…" at bounding box center [863, 294] width 1220 height 152
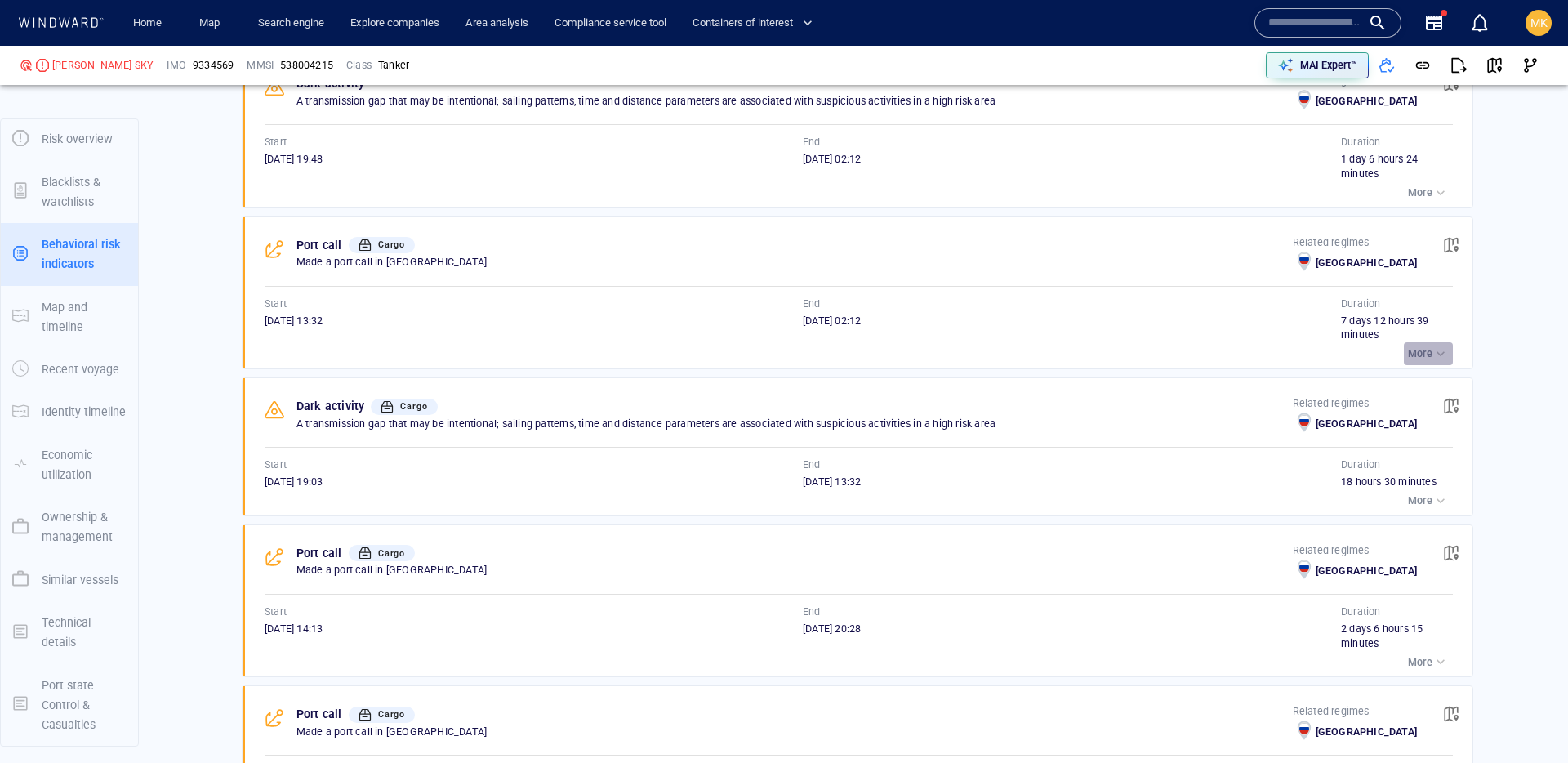
click at [1200, 362] on div "button" at bounding box center [1441, 354] width 16 height 16
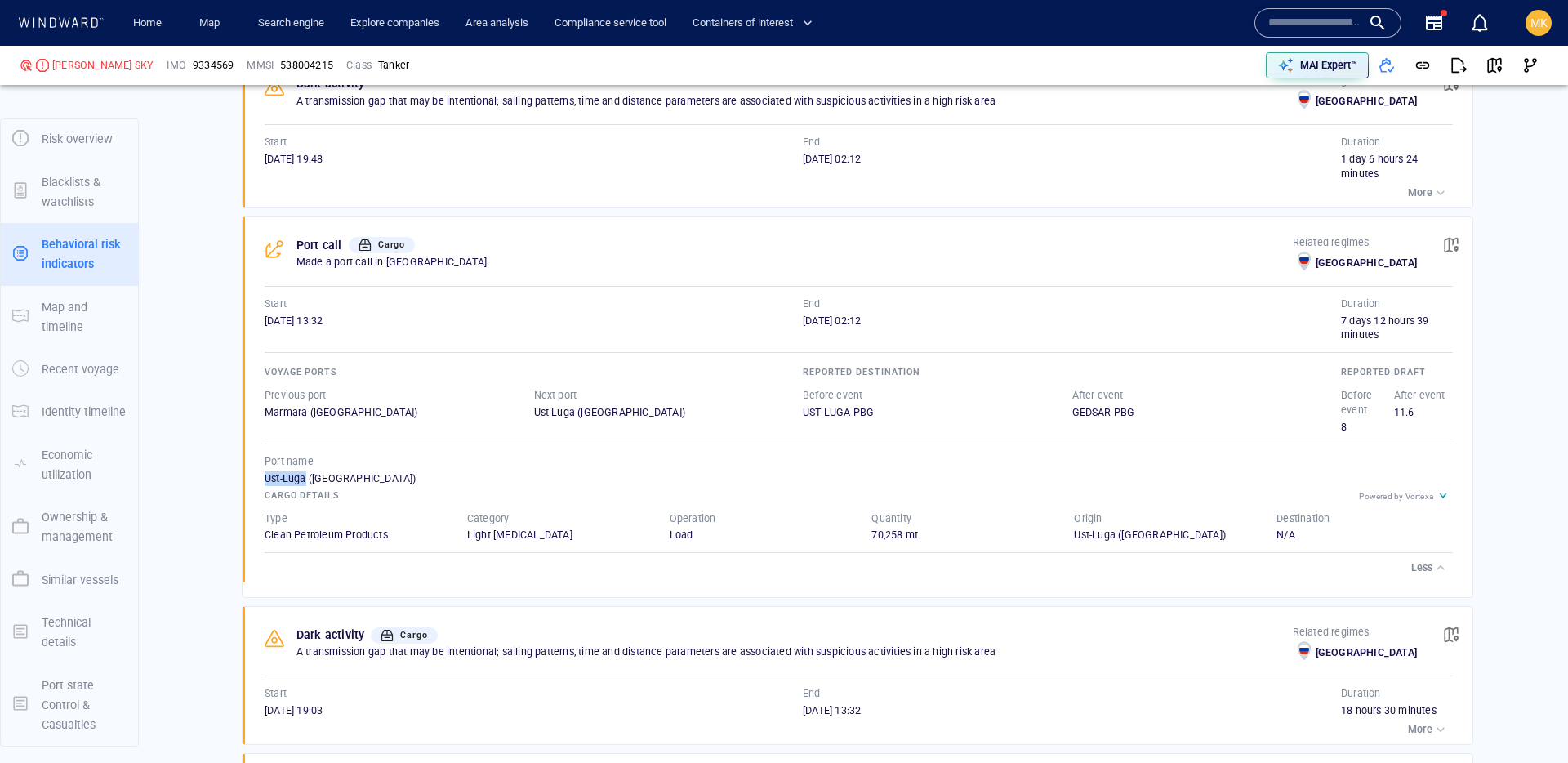
drag, startPoint x: 262, startPoint y: 496, endPoint x: 305, endPoint y: 497, distance: 43.0
click at [305, 497] on div "Port call Cargo Made a port call in Russia Related regimes Russia Start 21/07/2…" at bounding box center [863, 400] width 1220 height 366
copy div "Ust-Luga"
click at [255, 334] on div "Port call Cargo Made a port call in Russia Related regimes Russia Start 21/07/2…" at bounding box center [863, 400] width 1220 height 366
drag, startPoint x: 255, startPoint y: 334, endPoint x: 320, endPoint y: 336, distance: 65.0
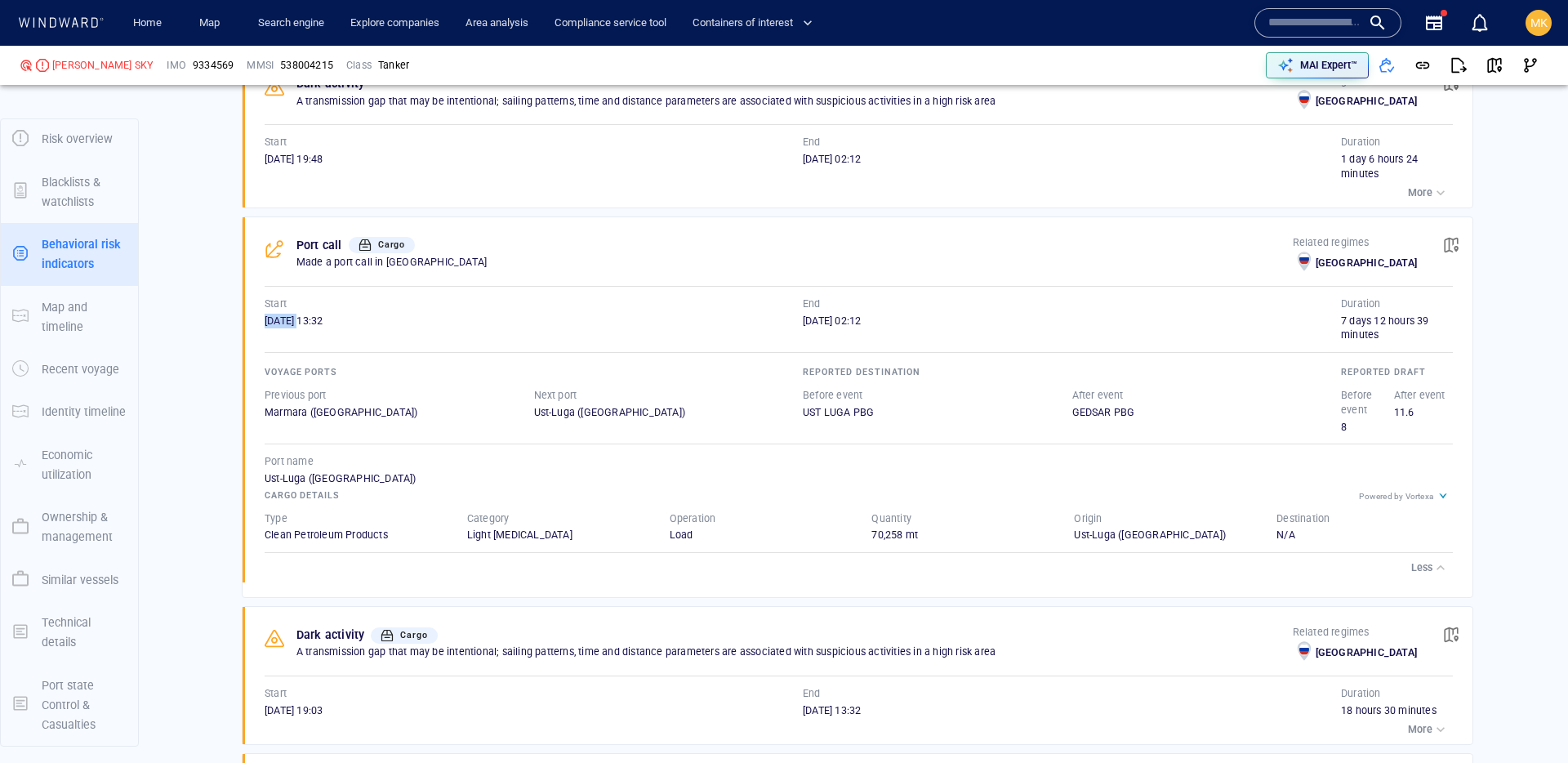
click at [320, 336] on div "Port call Cargo Made a port call in Russia Related regimes Russia Start 21/07/2…" at bounding box center [863, 400] width 1220 height 366
drag, startPoint x: 813, startPoint y: 347, endPoint x: 805, endPoint y: 339, distance: 11.3
click at [813, 343] on div "29/07/2024 02:12" at bounding box center [1071, 328] width 538 height 30
drag, startPoint x: 802, startPoint y: 334, endPoint x: 862, endPoint y: 334, distance: 60.0
click at [861, 327] on span "29/07/2024 02:12" at bounding box center [831, 321] width 58 height 13
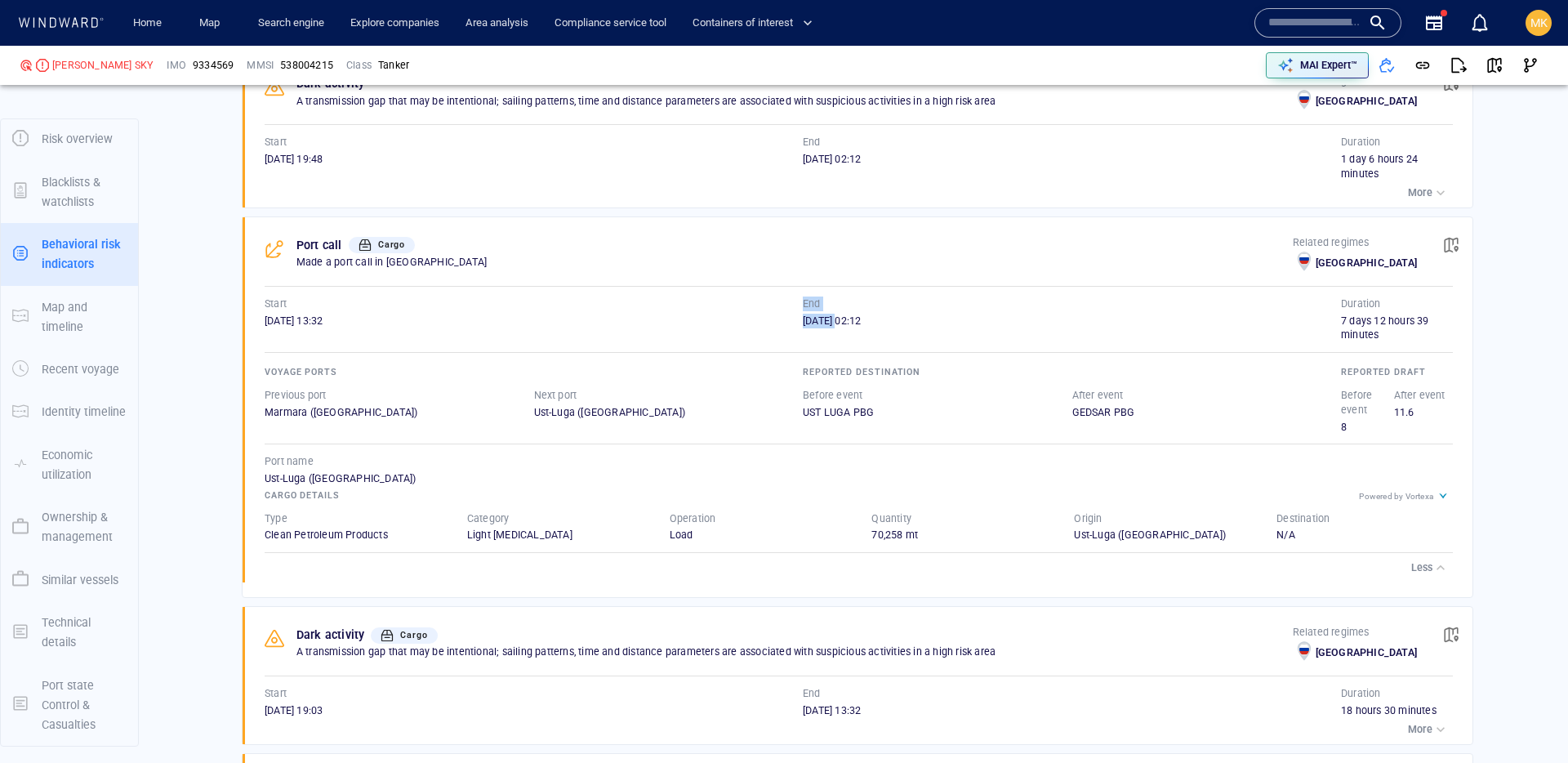
drag, startPoint x: 863, startPoint y: 334, endPoint x: 800, endPoint y: 335, distance: 63.0
click at [800, 335] on div "Start 21/07/2024 13:32 End 29/07/2024 02:12" at bounding box center [803, 320] width 1077 height 47
click at [799, 313] on div "Start 21/07/2024 13:32 End 29/07/2024 02:12" at bounding box center [803, 320] width 1077 height 47
